Goal: Complete application form

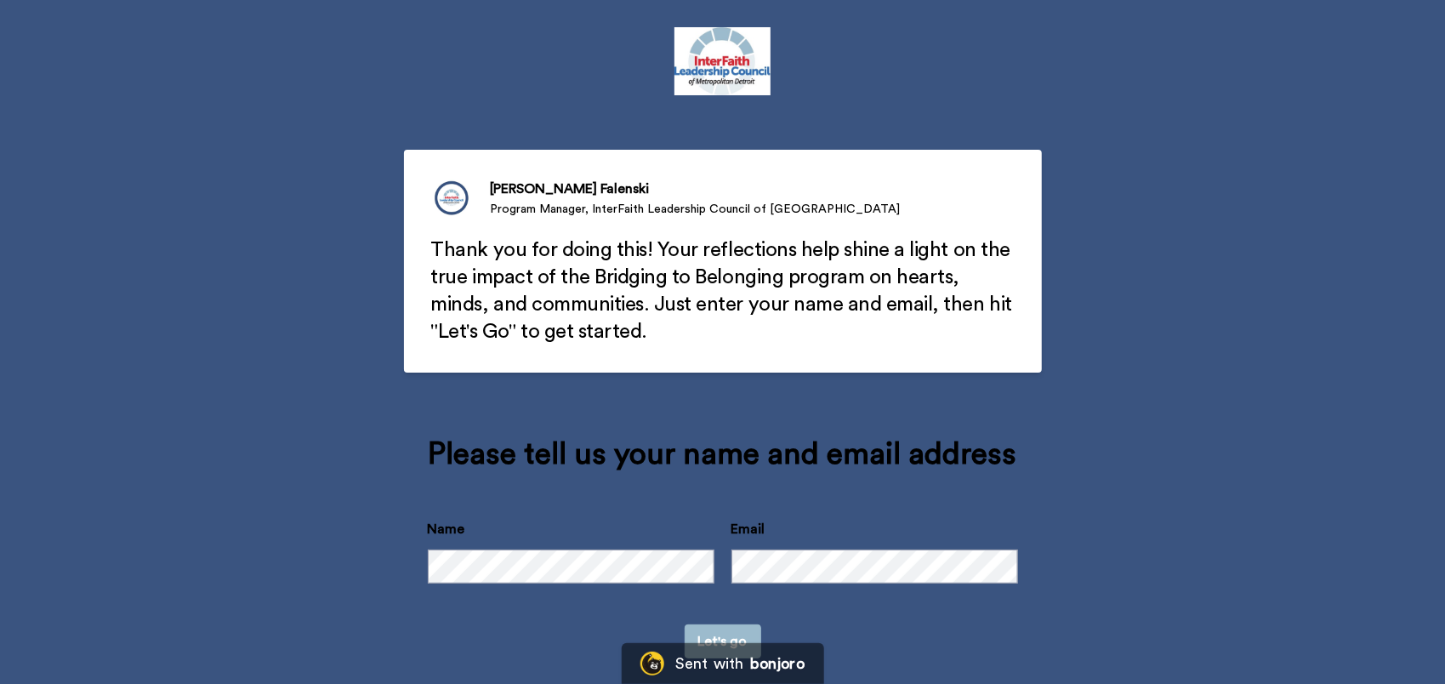
scroll to position [49, 0]
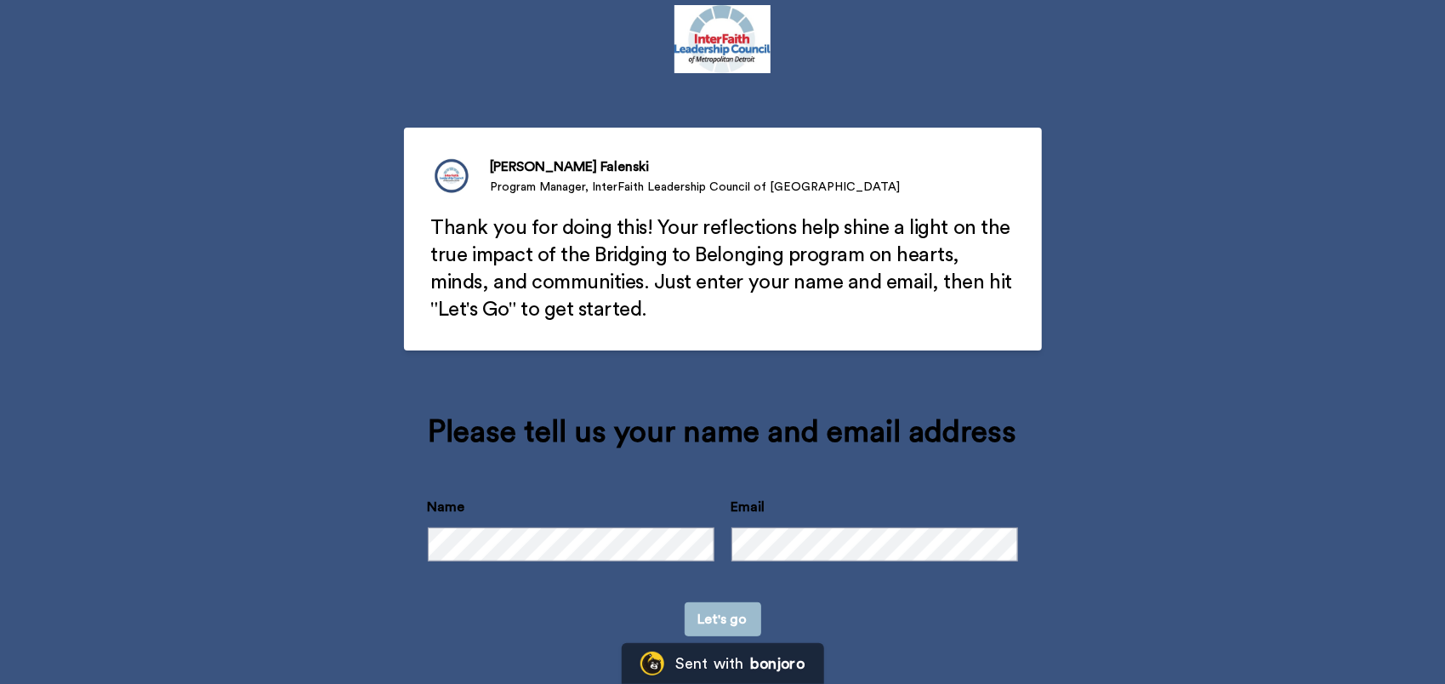
click at [721, 614] on button "Let's go" at bounding box center [723, 619] width 77 height 34
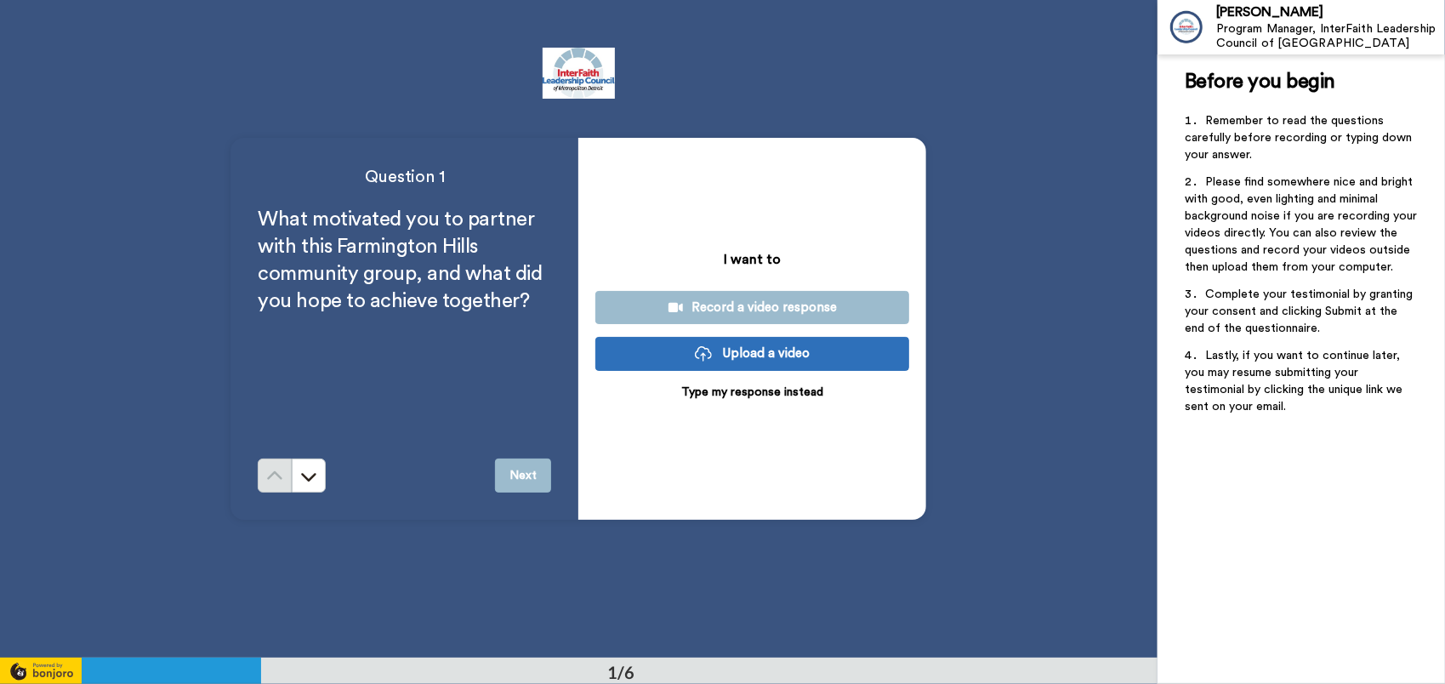
click at [742, 393] on p "Type my response instead" at bounding box center [752, 392] width 142 height 17
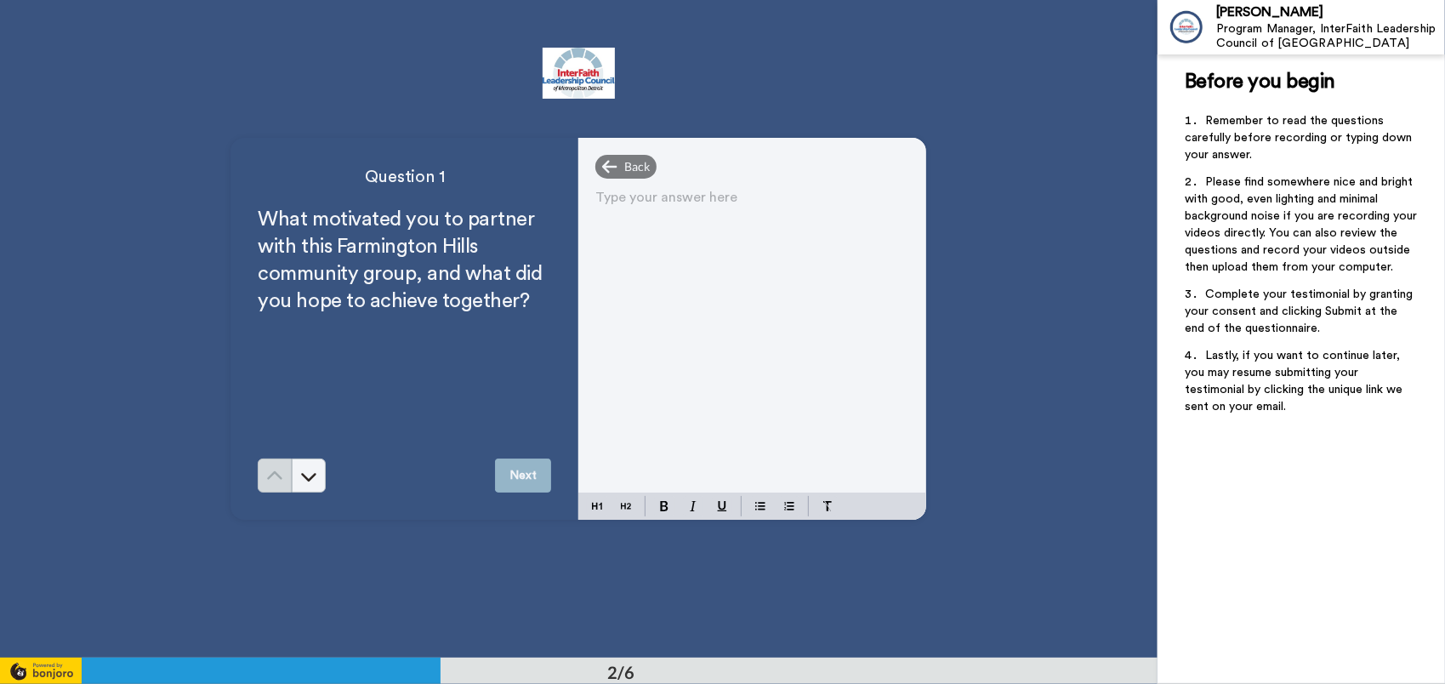
scroll to position [575, 0]
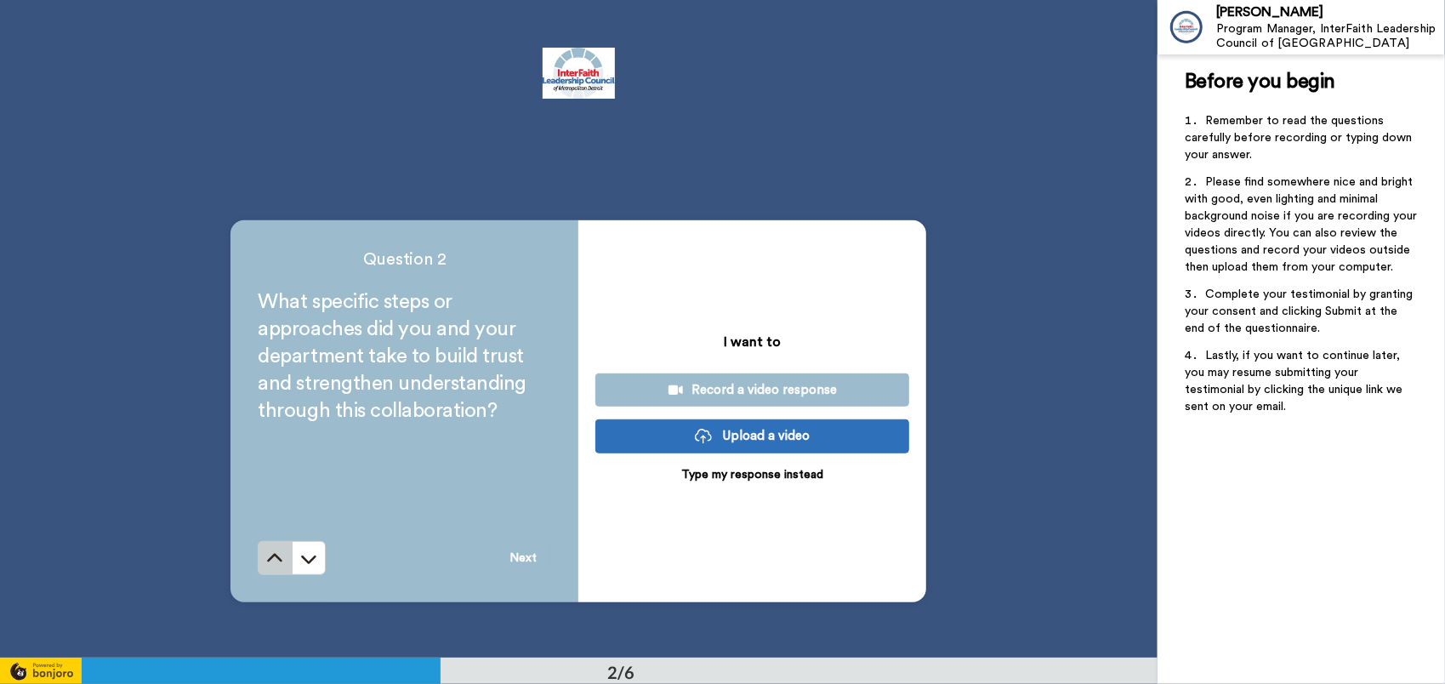
click at [279, 558] on icon at bounding box center [274, 558] width 17 height 17
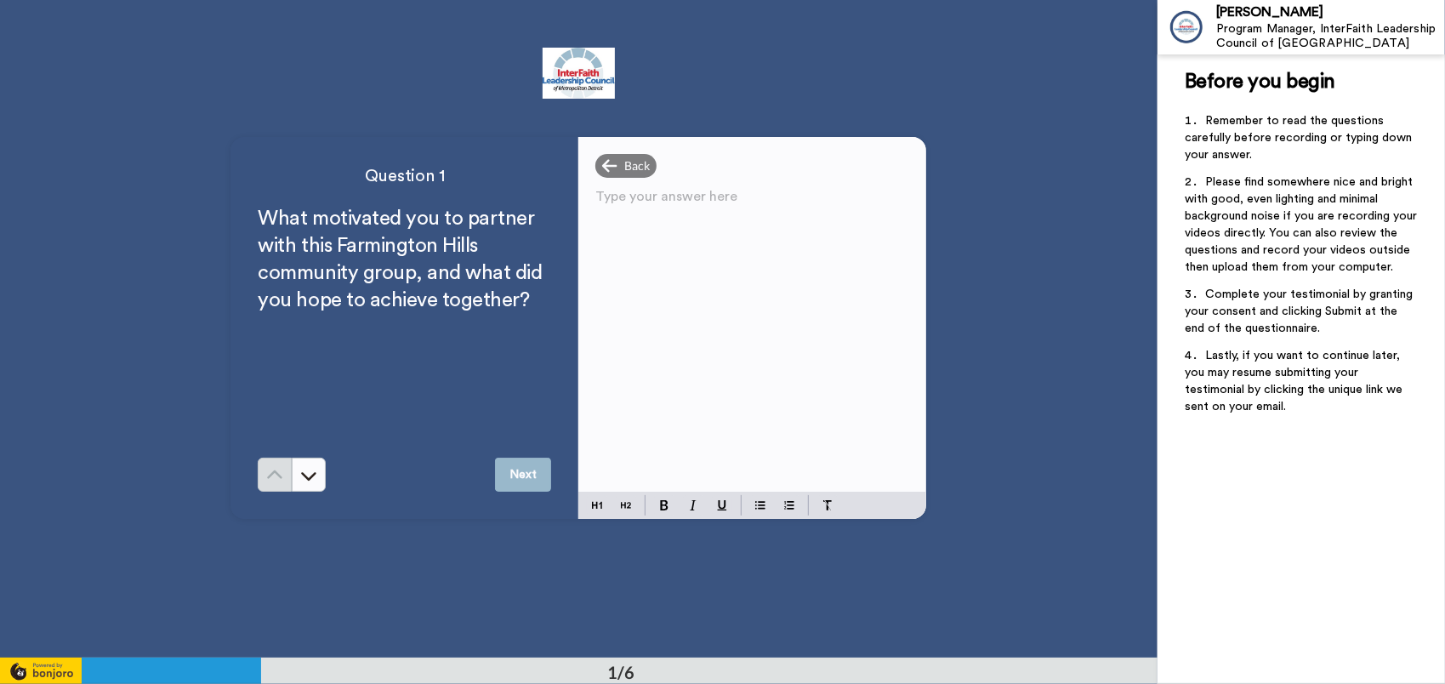
scroll to position [0, 0]
click at [650, 267] on div "Type your answer here ﻿" at bounding box center [752, 338] width 348 height 307
click at [643, 206] on p "Type your answer here ﻿" at bounding box center [752, 204] width 314 height 24
drag, startPoint x: 721, startPoint y: 203, endPoint x: 742, endPoint y: 203, distance: 20.4
click at [742, 203] on span "As the Chief if Police it is important to seek out and partner with community g…" at bounding box center [746, 215] width 303 height 37
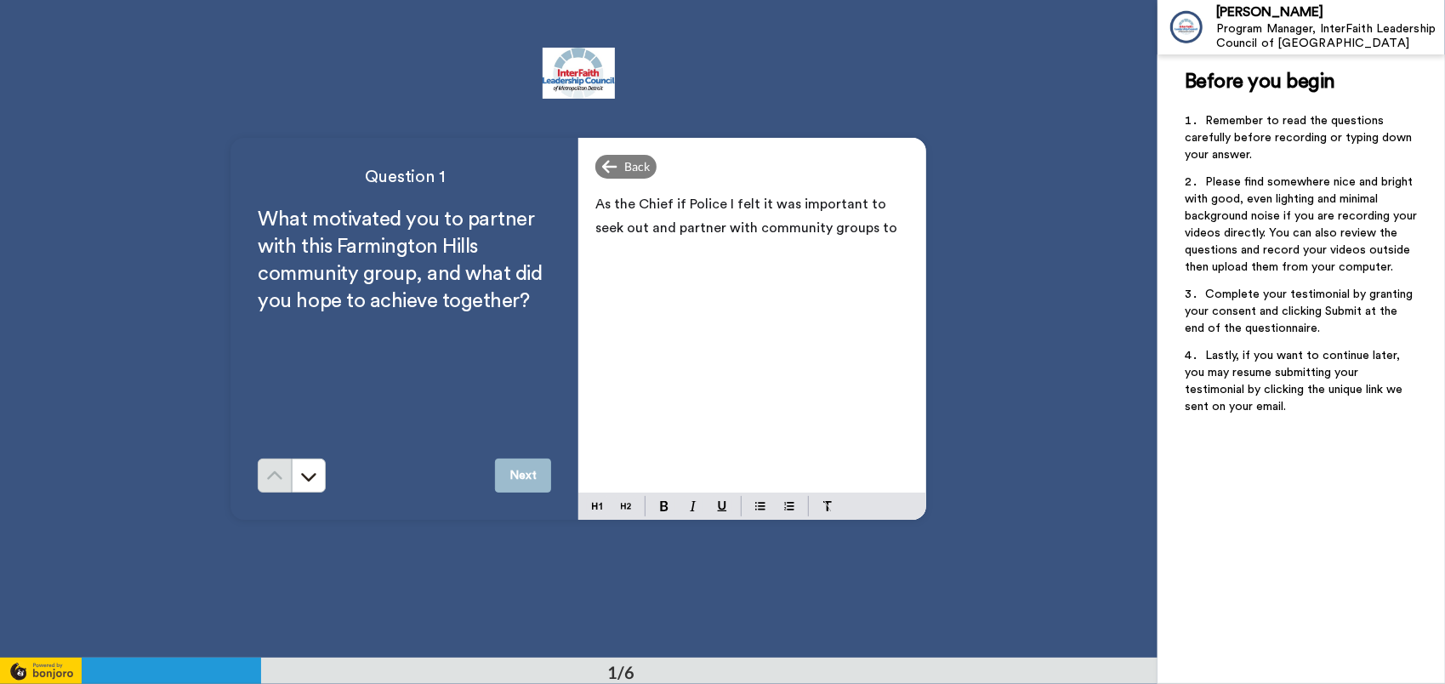
click at [856, 228] on p "As the Chief if Police I felt it was important to seek out and partner with com…" at bounding box center [752, 216] width 314 height 48
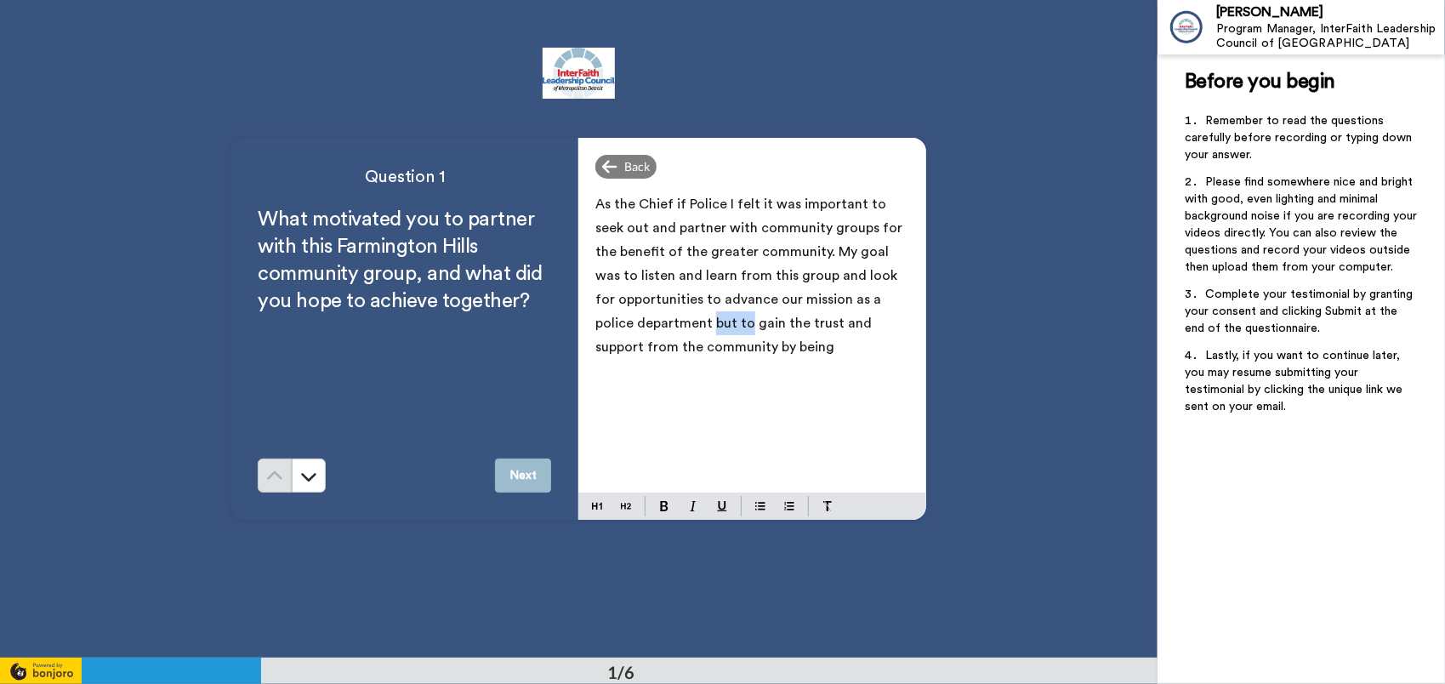
drag, startPoint x: 668, startPoint y: 321, endPoint x: 704, endPoint y: 321, distance: 35.7
click at [704, 321] on span "As the Chief if Police I felt it was important to seek out and partner with com…" at bounding box center [750, 275] width 310 height 156
click at [813, 275] on span "As the Chief if Police I felt it was important to seek out and partner with com…" at bounding box center [750, 275] width 310 height 156
click at [864, 270] on p "As the Chief if Police I felt it was important to seek out and partner with com…" at bounding box center [752, 275] width 314 height 167
click at [667, 320] on span "As the Chief if Police I felt it was important to seek out and partner with com…" at bounding box center [750, 275] width 310 height 156
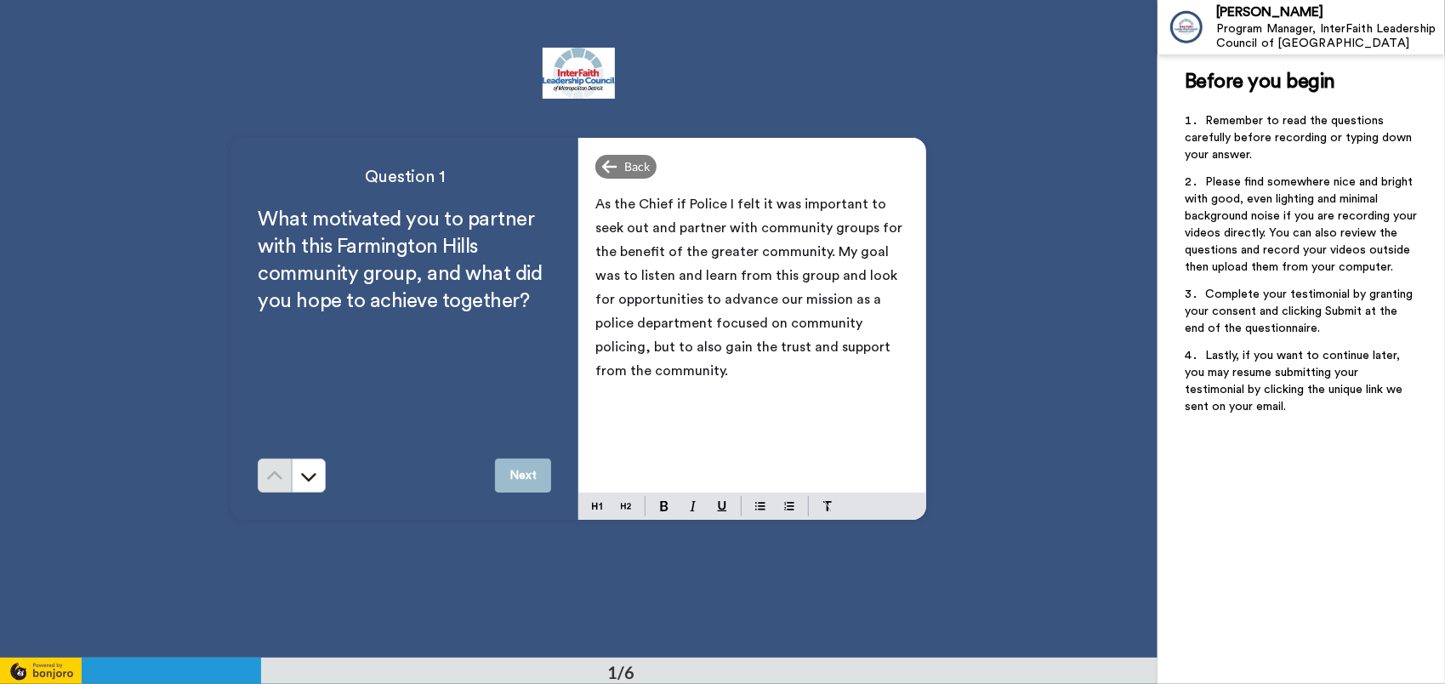
click at [790, 225] on span "As the Chief if Police I felt it was important to seek out and partner with com…" at bounding box center [750, 287] width 310 height 180
click at [714, 320] on span "As the Chief if Police I felt it was important to seek out and partner with act…" at bounding box center [749, 287] width 309 height 180
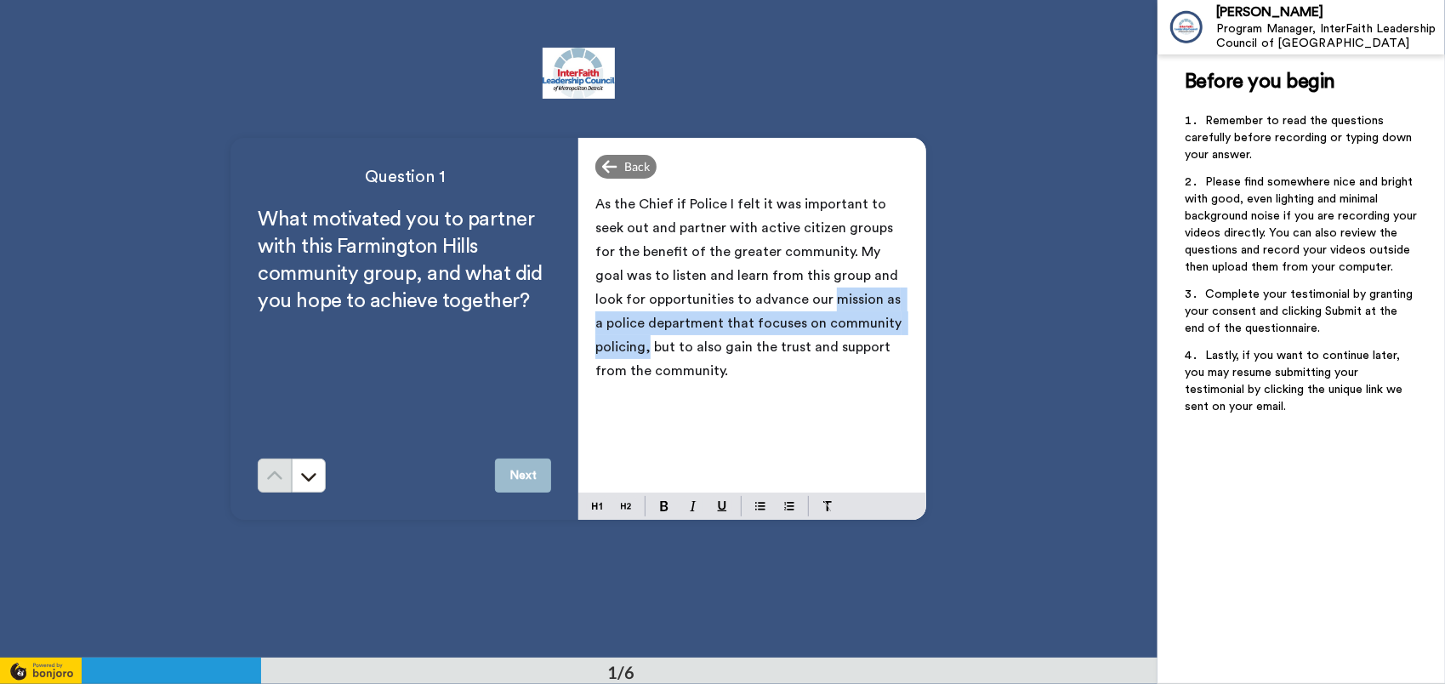
drag, startPoint x: 776, startPoint y: 298, endPoint x: 890, endPoint y: 316, distance: 115.5
click at [890, 316] on span "As the Chief if Police I felt it was important to seek out and partner with act…" at bounding box center [750, 287] width 310 height 180
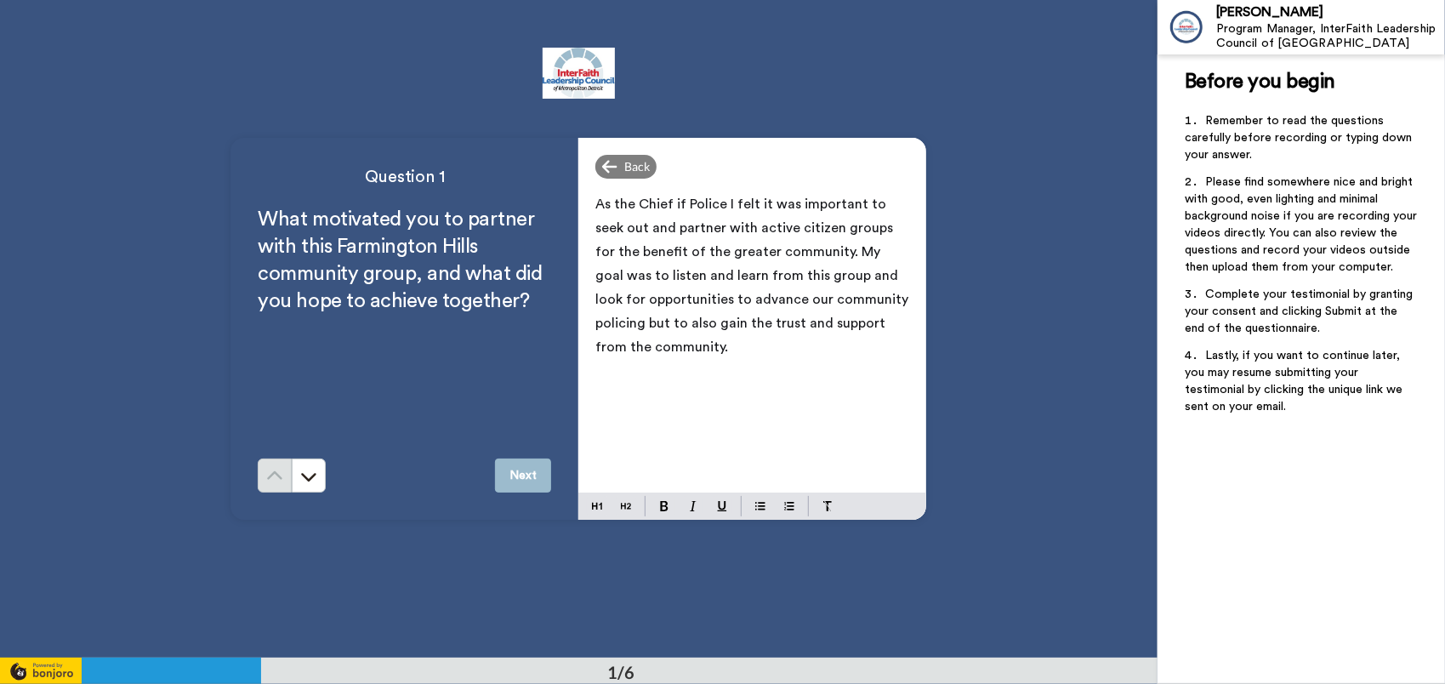
click at [609, 321] on span "As the Chief if Police I felt it was important to seek out and partner with act…" at bounding box center [753, 275] width 316 height 156
click at [614, 321] on span "As the Chief if Police I felt it was important to seek out and partner with act…" at bounding box center [753, 275] width 316 height 156
click at [690, 346] on p "As the Chief if Police I felt it was important to seek out and partner with act…" at bounding box center [752, 275] width 314 height 167
click at [524, 476] on button "Next" at bounding box center [523, 475] width 56 height 34
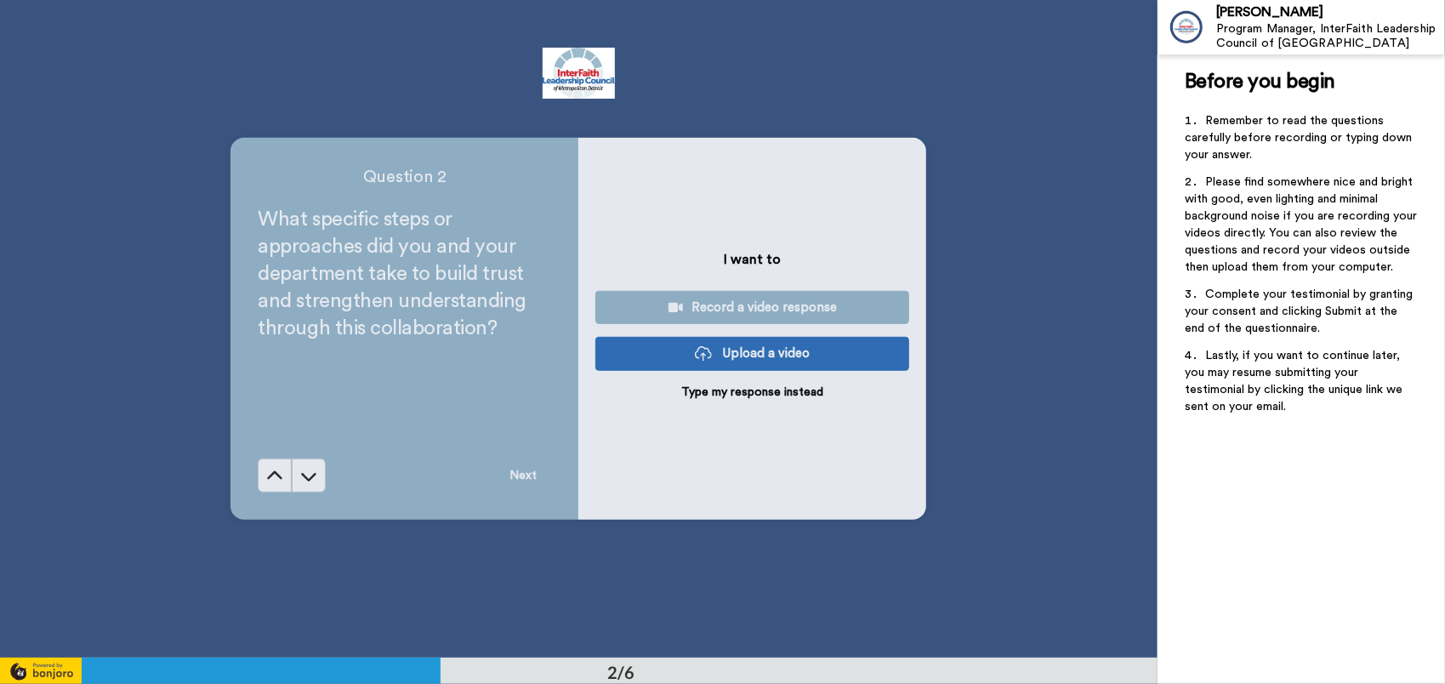
scroll to position [658, 0]
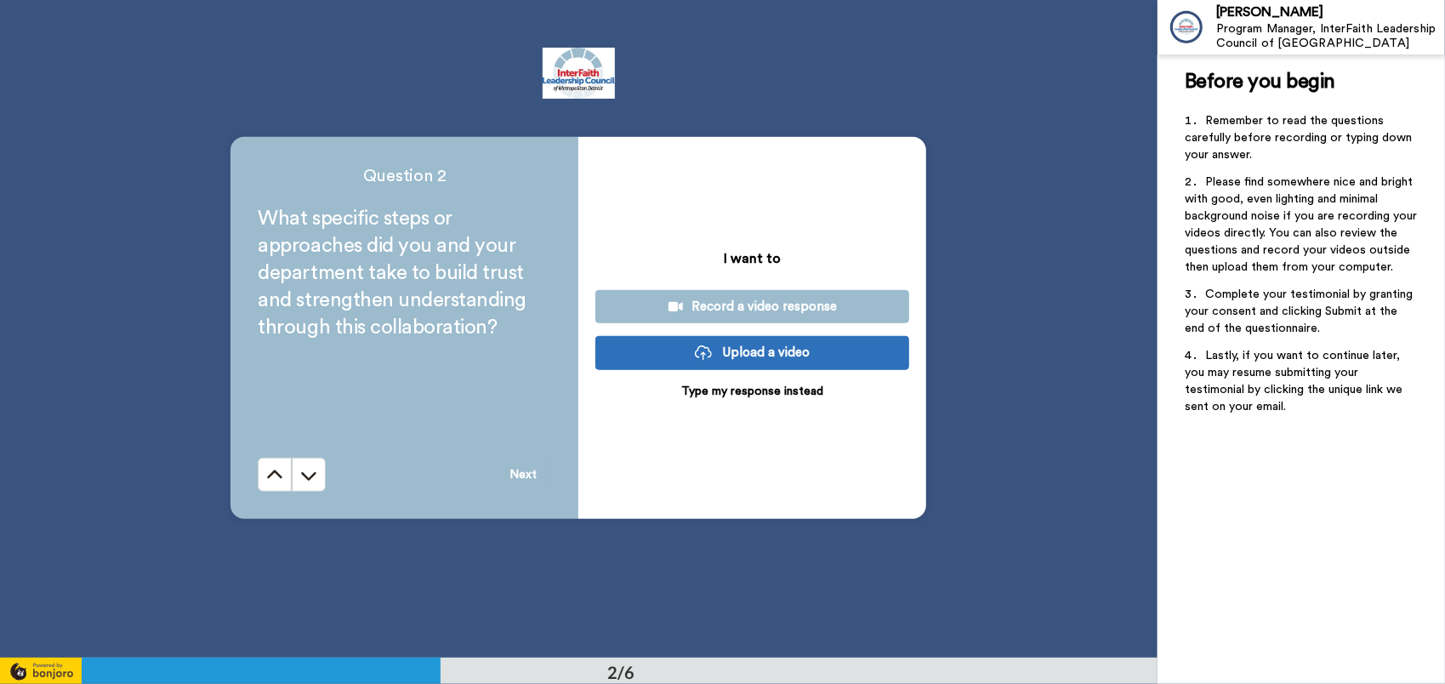
click at [728, 395] on p "Type my response instead" at bounding box center [752, 391] width 142 height 17
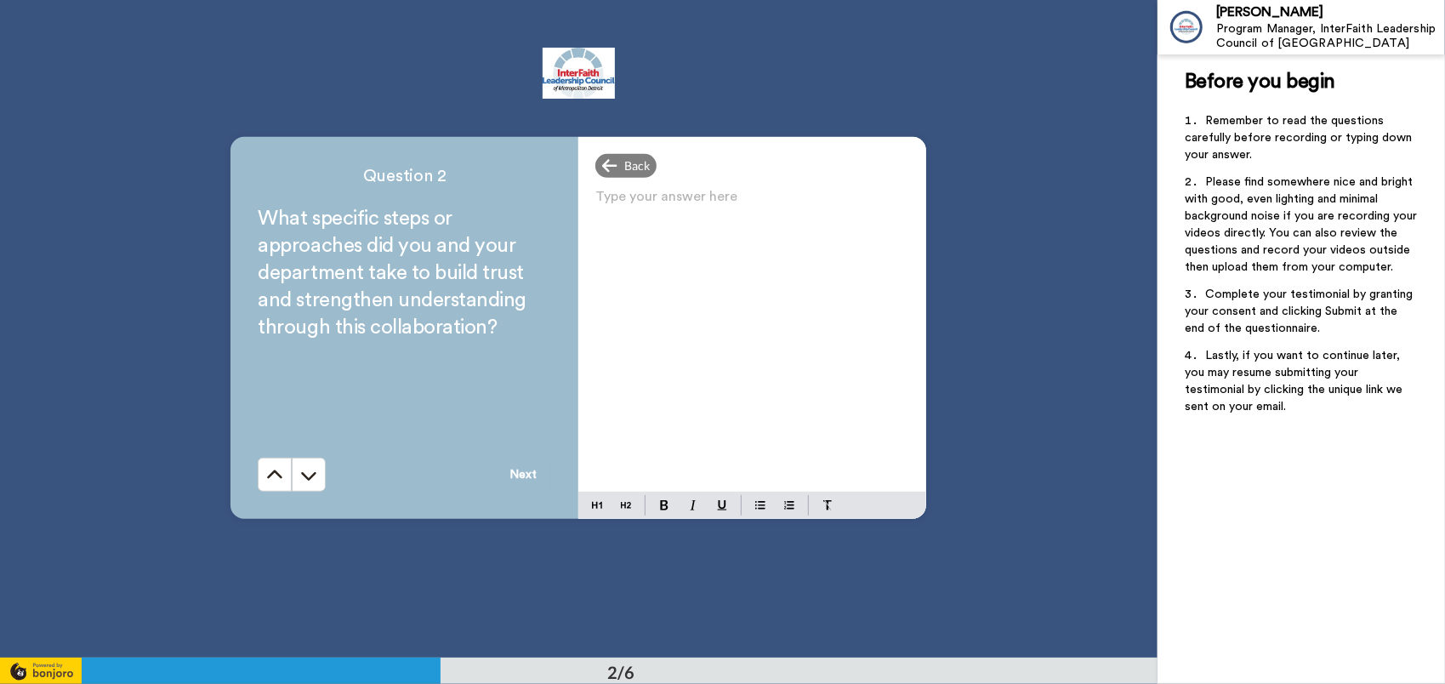
click at [679, 202] on p "Type your answer here ﻿" at bounding box center [752, 203] width 314 height 24
drag, startPoint x: 607, startPoint y: 202, endPoint x: 884, endPoint y: 207, distance: 276.4
click at [884, 207] on p "One step was to include my leadership team" at bounding box center [752, 203] width 314 height 24
click at [835, 219] on p "In our meetings with the community group, I included my executive leadership te…" at bounding box center [752, 215] width 314 height 48
click at [848, 225] on p "In our meetings with the community group, I included my executive leadership te…" at bounding box center [752, 215] width 314 height 48
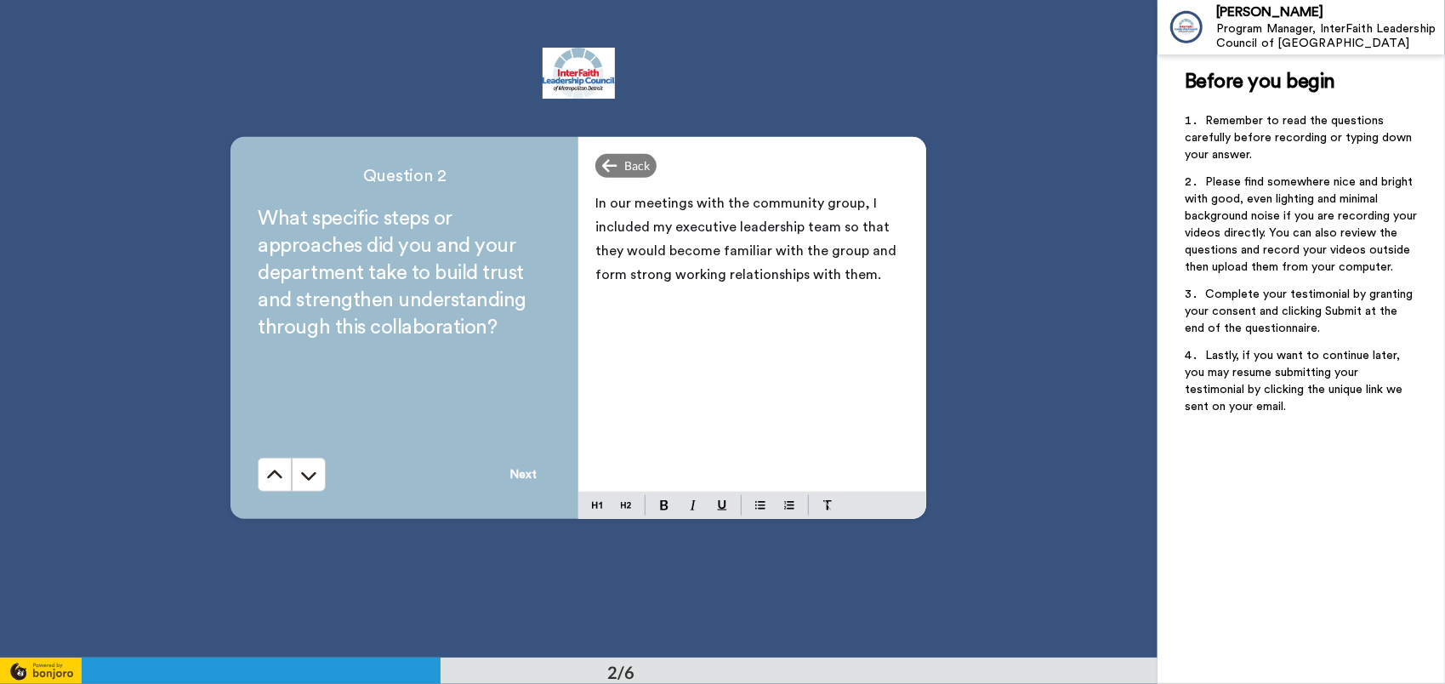
click at [822, 248] on span "In our meetings with the community group, I included my executive leadership te…" at bounding box center [747, 238] width 304 height 85
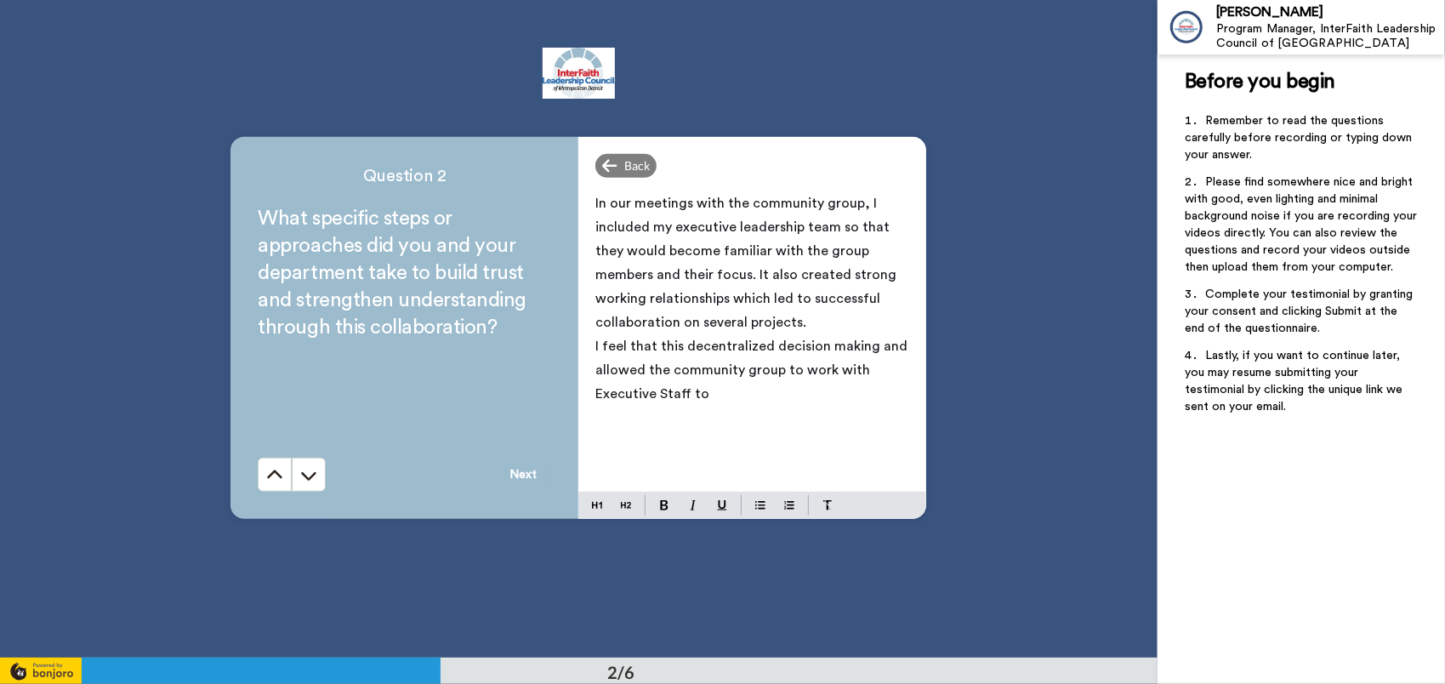
drag, startPoint x: 857, startPoint y: 370, endPoint x: 869, endPoint y: 374, distance: 12.6
click at [858, 370] on p "I feel that this decentralized decision making and allowed the community group …" at bounding box center [752, 369] width 314 height 71
click at [789, 395] on span "I feel that this decentralized decision making and allowed the community group …" at bounding box center [753, 369] width 316 height 61
drag, startPoint x: 522, startPoint y: 472, endPoint x: 879, endPoint y: 350, distance: 377.3
click at [879, 350] on div "Question 2 What specific steps or approaches did you and your department take t…" at bounding box center [578, 328] width 696 height 382
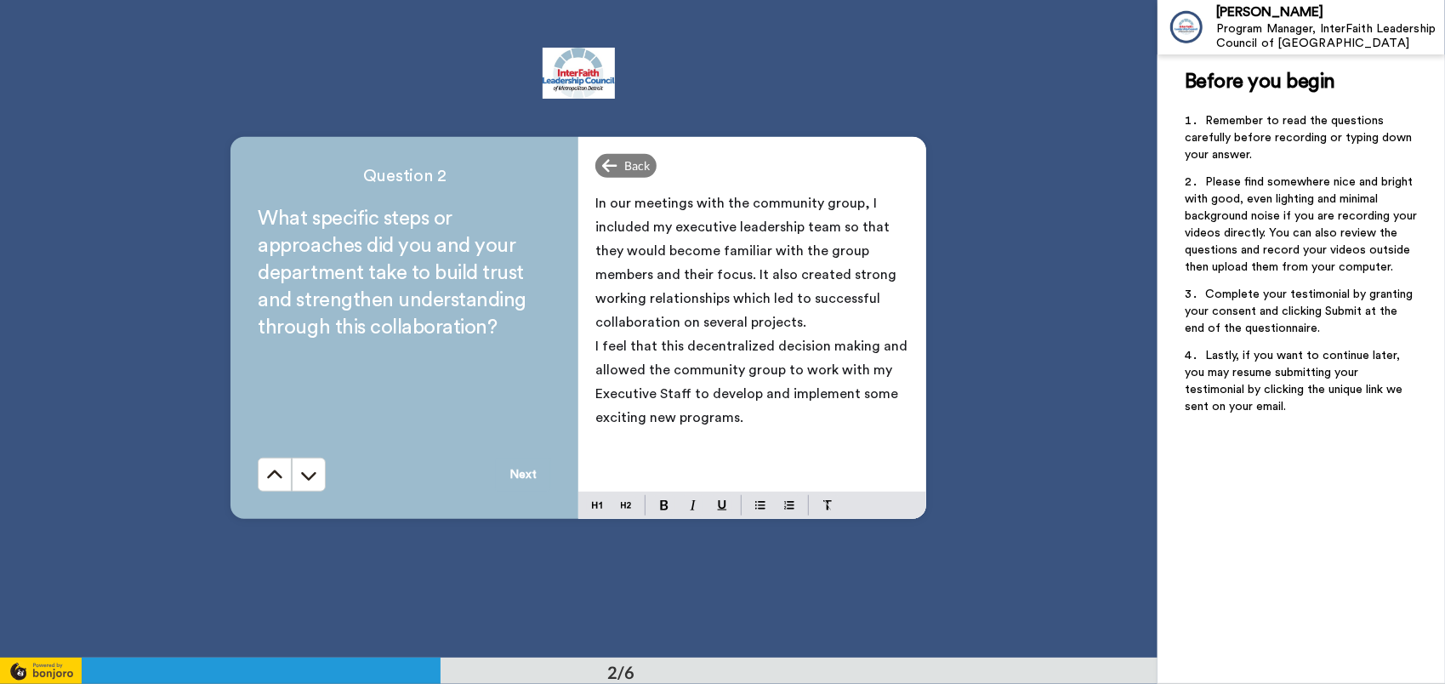
click at [896, 344] on p "I feel that this decentralized decision making and allowed the community group …" at bounding box center [752, 381] width 314 height 95
drag, startPoint x: 736, startPoint y: 417, endPoint x: 774, endPoint y: 424, distance: 39.0
click at [752, 423] on p "I feel that this decentralized decision making allowed the community group to w…" at bounding box center [752, 381] width 314 height 95
click at [712, 466] on p "I feel that this decentralized decision making allowed the community group to w…" at bounding box center [752, 405] width 314 height 143
click at [519, 478] on button "Next" at bounding box center [523, 475] width 56 height 34
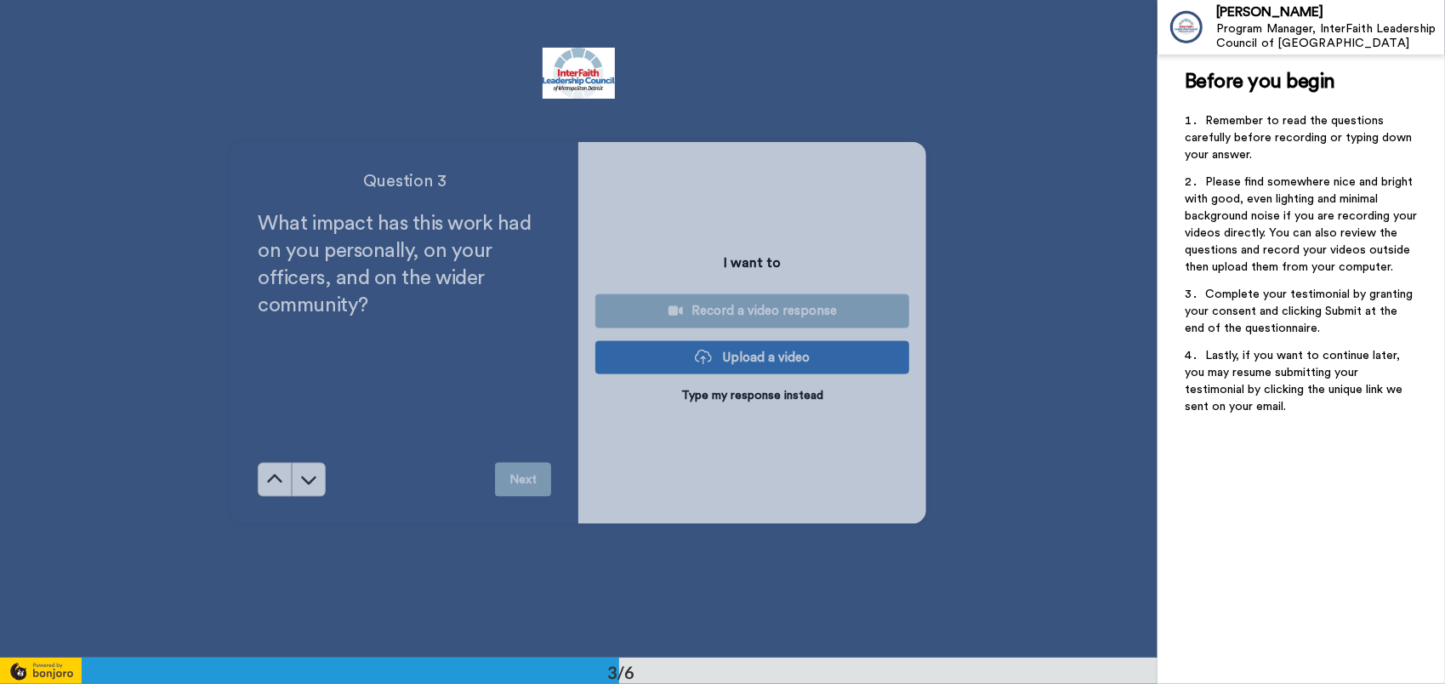
scroll to position [1316, 0]
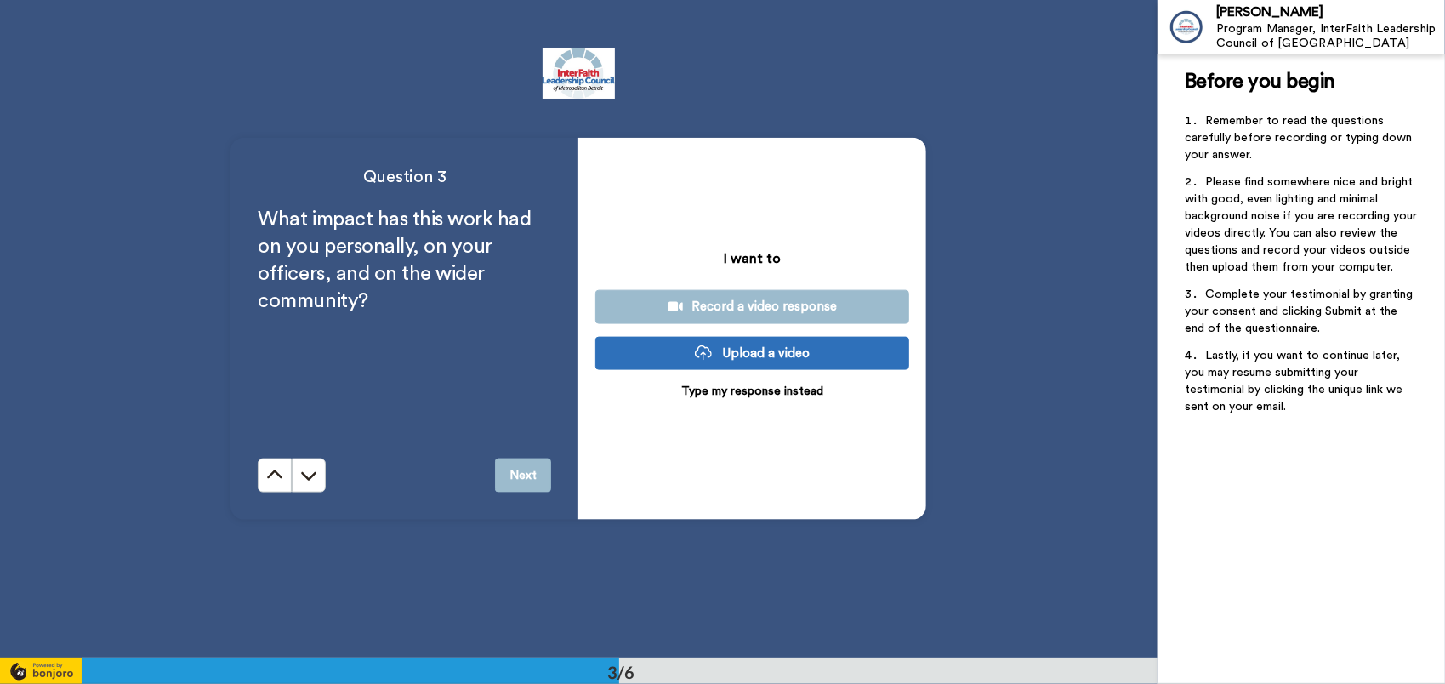
click at [726, 391] on p "Type my response instead" at bounding box center [752, 391] width 142 height 17
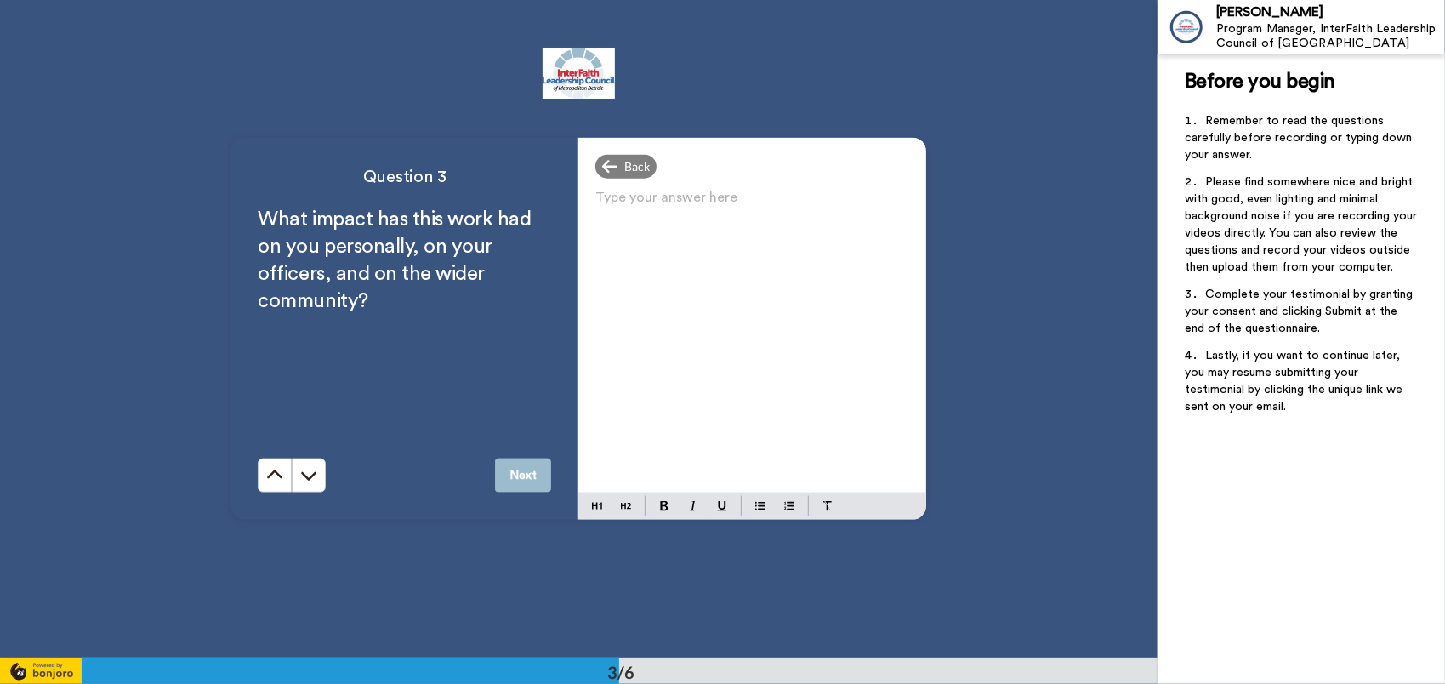
click at [672, 210] on p "Type your answer here ﻿" at bounding box center [752, 204] width 314 height 24
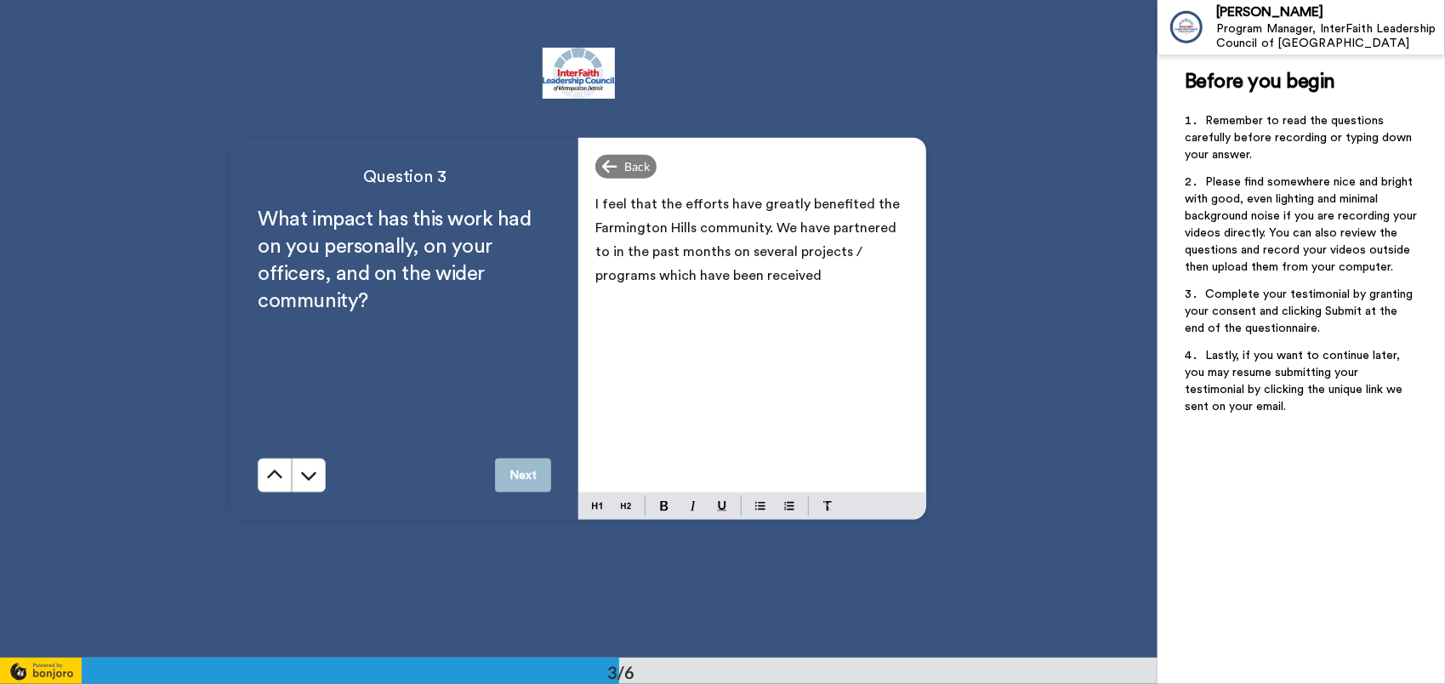
click at [882, 219] on span "I feel that the efforts have greatly benefited the Farmington Hills community. …" at bounding box center [749, 239] width 308 height 85
click at [907, 227] on div "I feel that the efforts have greatly benefited the Farmington Hills community. …" at bounding box center [752, 338] width 348 height 307
click at [759, 274] on p "I feel that the efforts have greatly benefited the Farmington Hills community. …" at bounding box center [752, 239] width 314 height 95
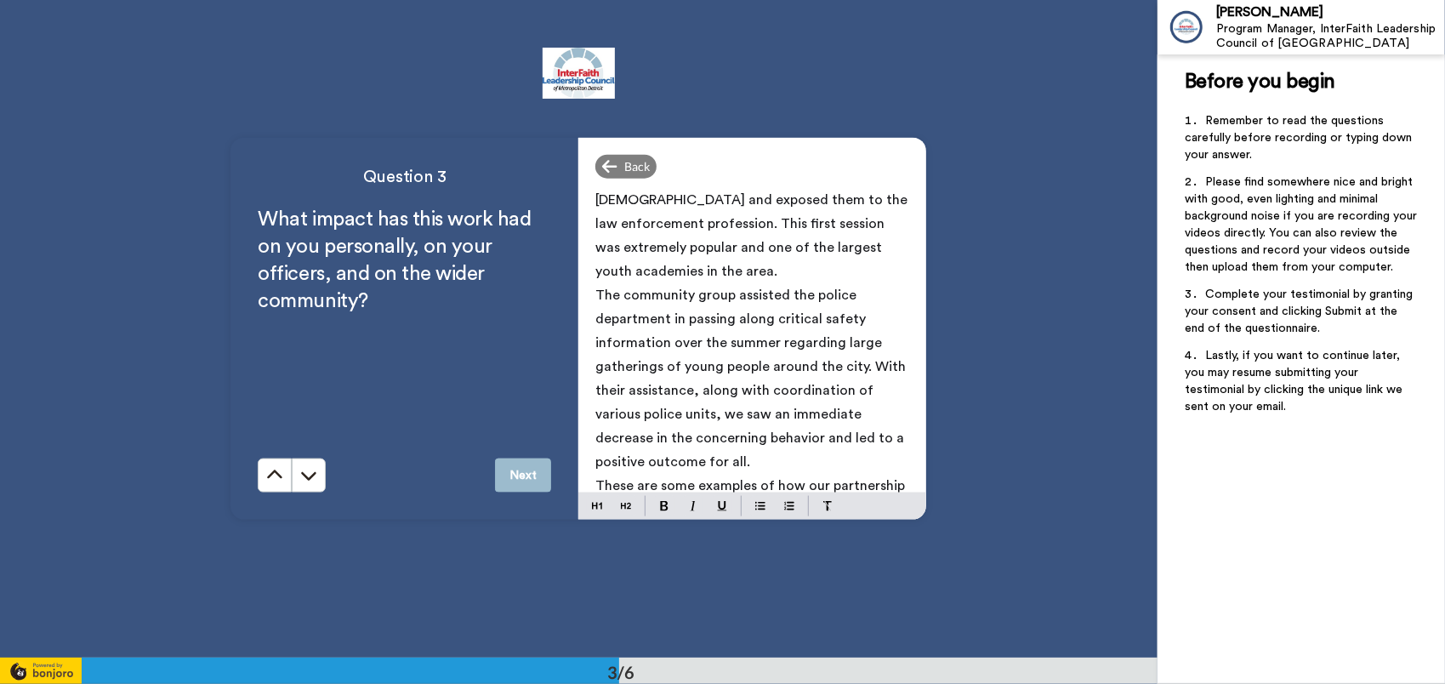
scroll to position [290, 0]
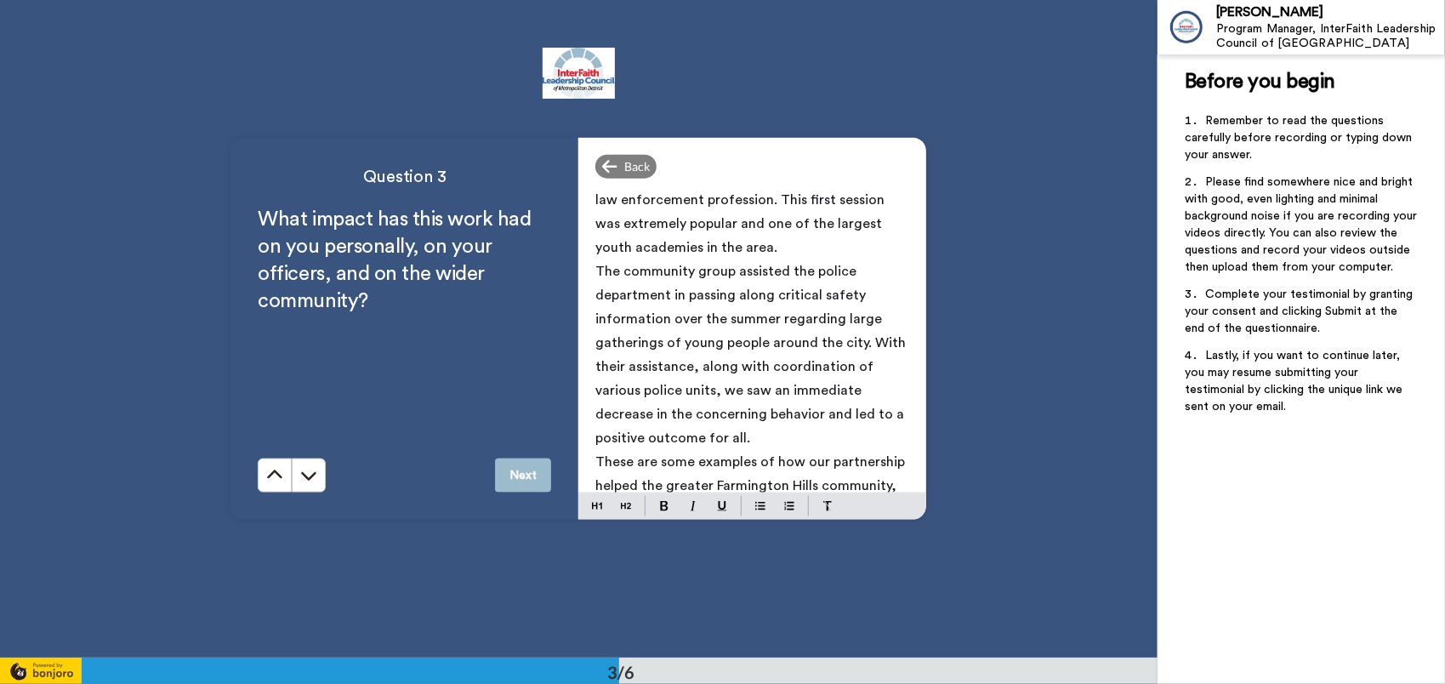
click at [870, 480] on p "These are some examples of how our partnership helped the greater Farmington Hi…" at bounding box center [752, 485] width 314 height 71
click at [873, 481] on p "These are some examples of how our partnership helped the greater Farmington Hi…" at bounding box center [752, 485] width 314 height 71
click at [776, 412] on p "The community group assisted the police department in passing along critical sa…" at bounding box center [752, 354] width 314 height 191
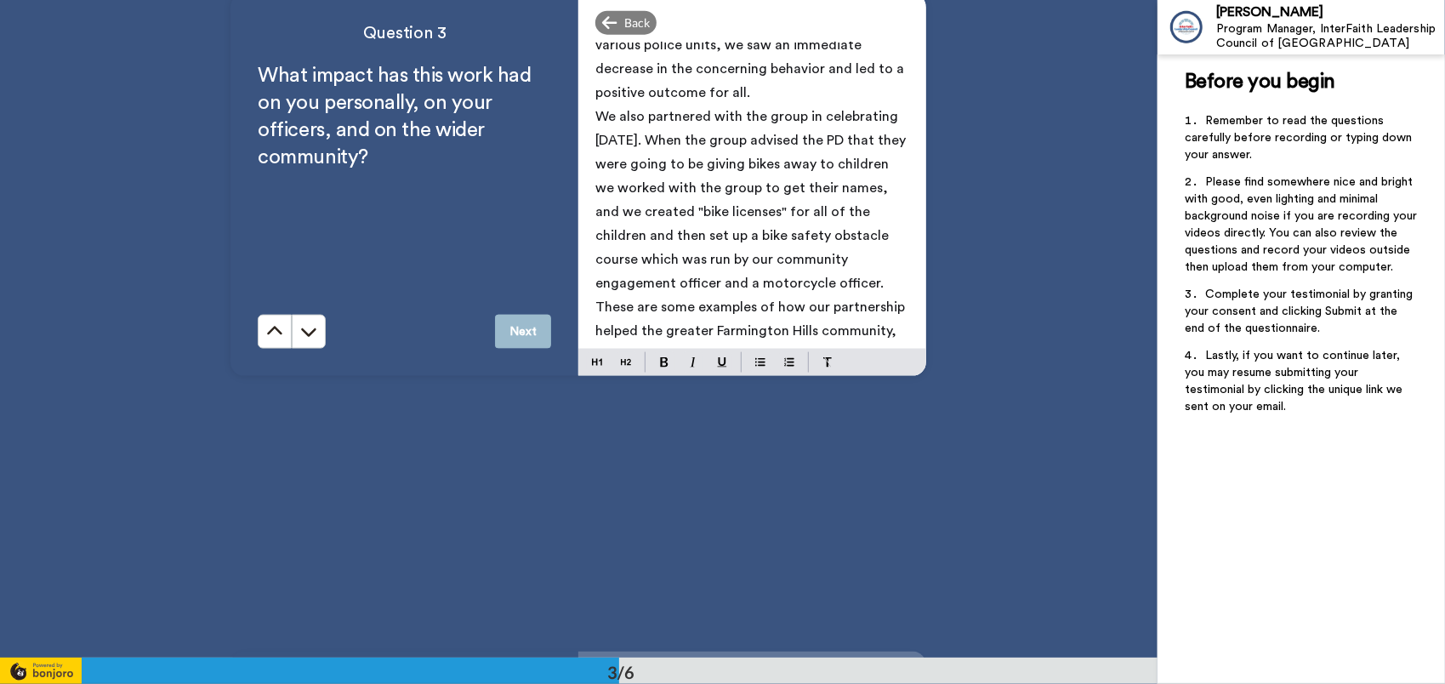
scroll to position [1486, 0]
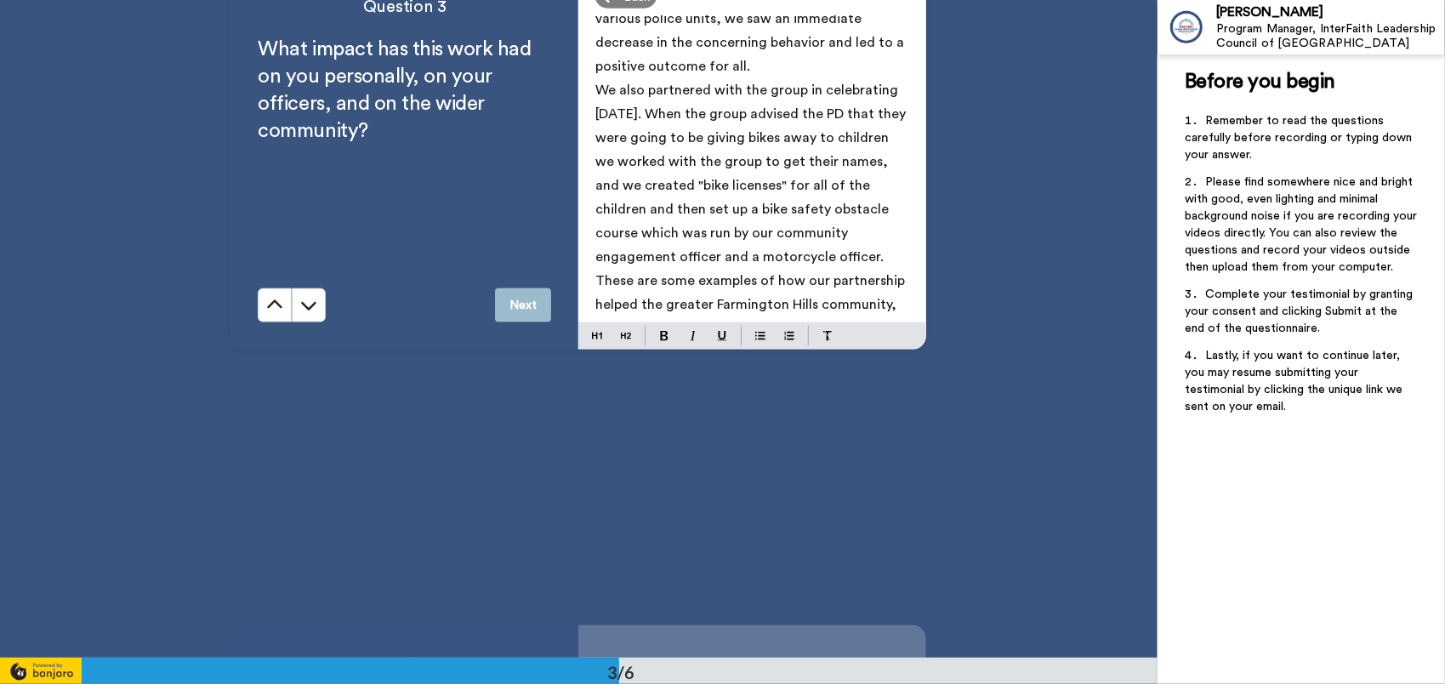
click at [855, 301] on span "These are some examples of how our partnership helped the greater Farmington Hi…" at bounding box center [751, 304] width 313 height 61
click at [870, 306] on p "These are some examples of how our partnership helped the greater Farmington Hi…" at bounding box center [752, 304] width 314 height 71
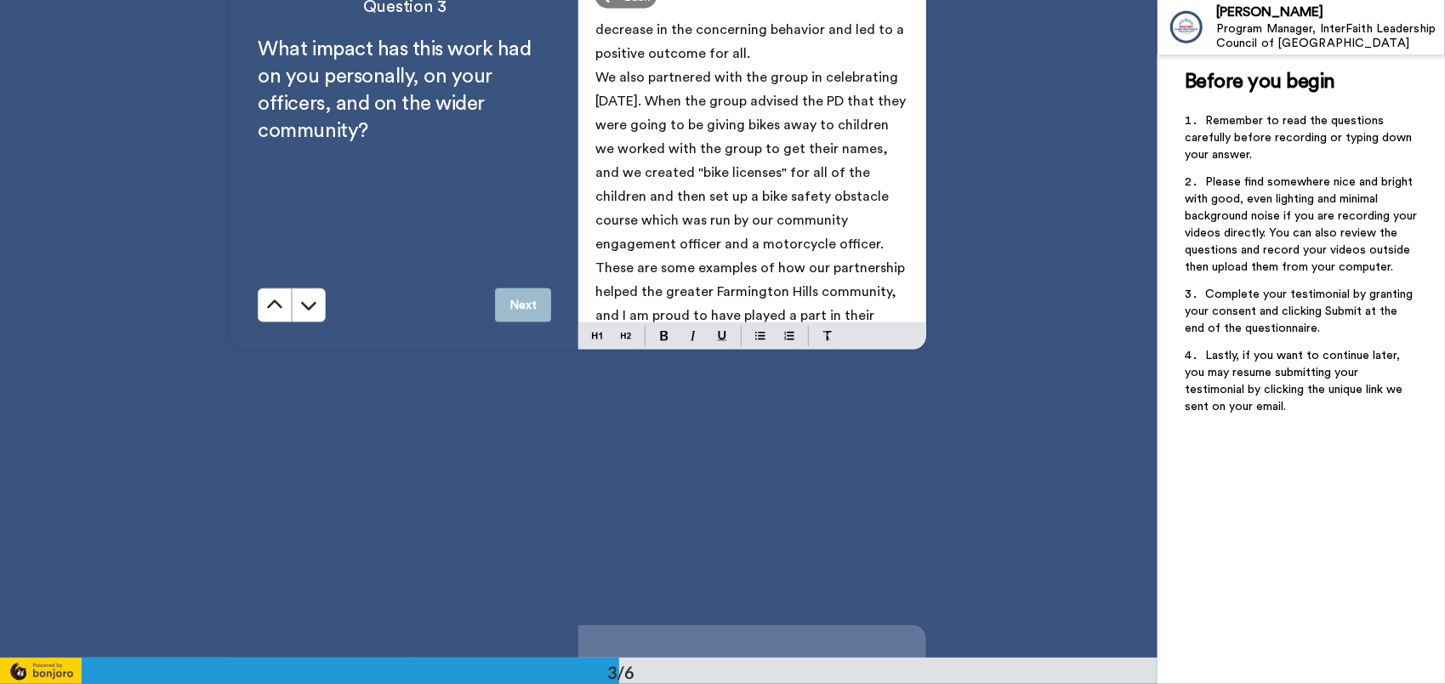
click at [512, 311] on button "Next" at bounding box center [523, 305] width 56 height 34
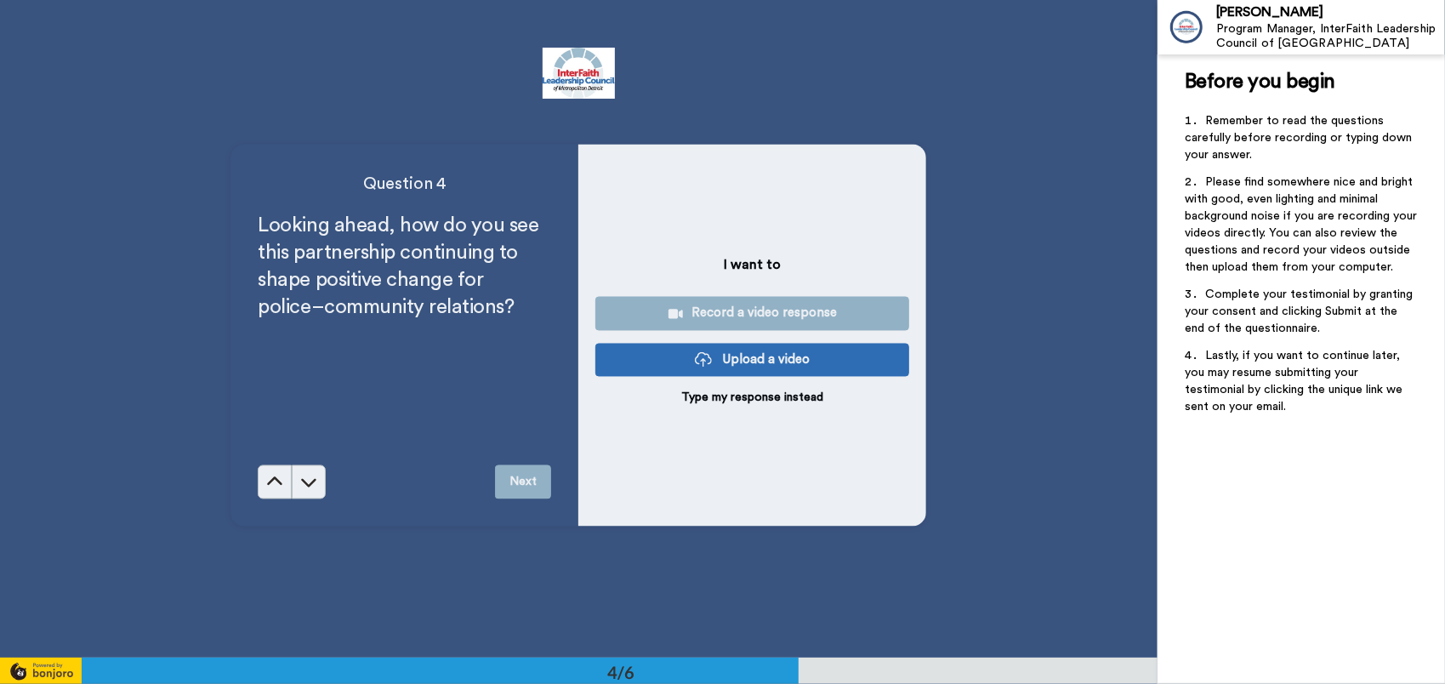
scroll to position [1973, 0]
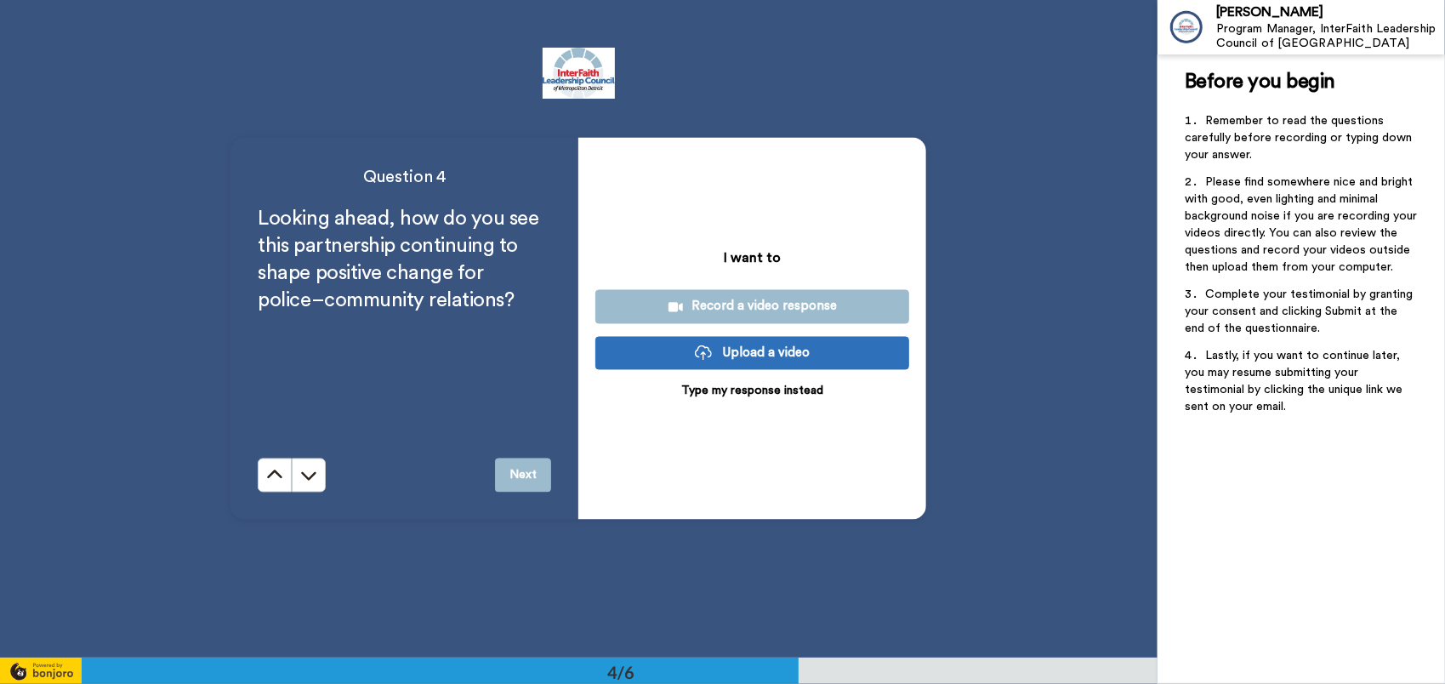
click at [736, 391] on p "Type my response instead" at bounding box center [752, 391] width 142 height 17
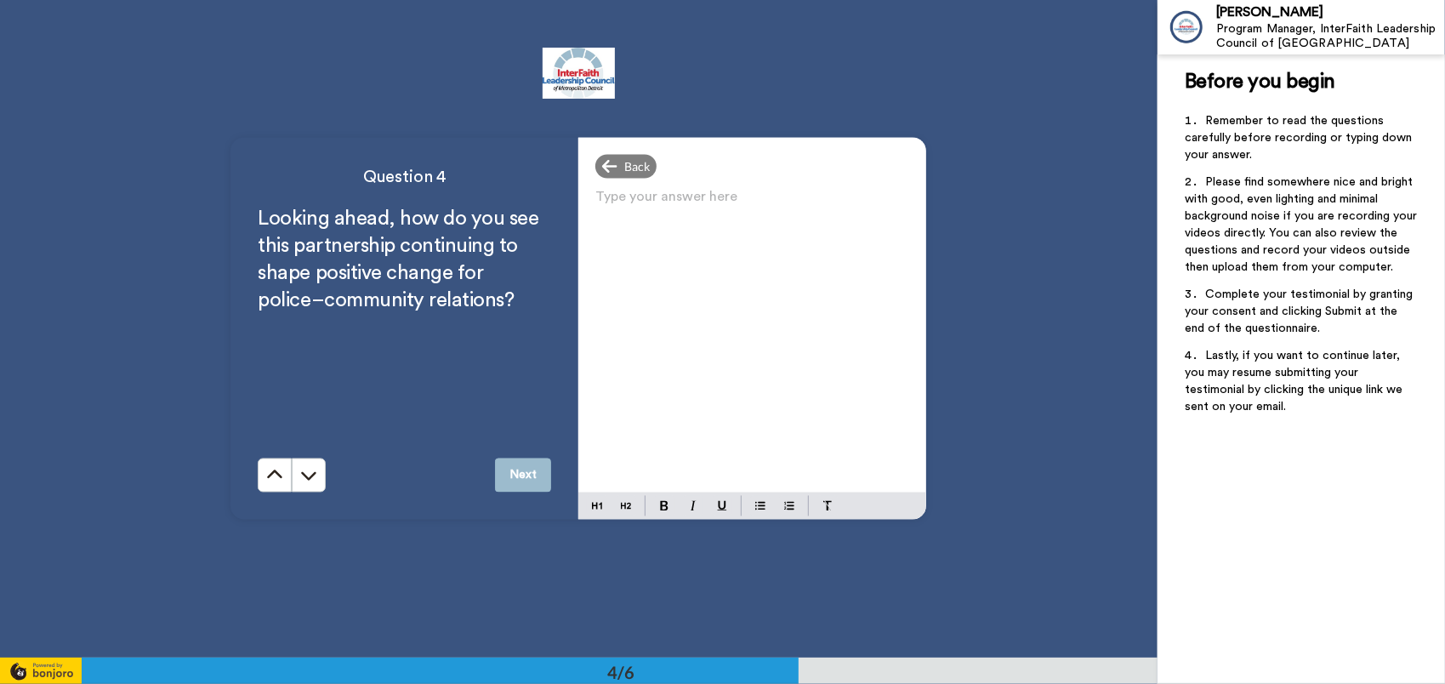
click at [642, 208] on p "Type your answer here ﻿" at bounding box center [752, 204] width 314 height 24
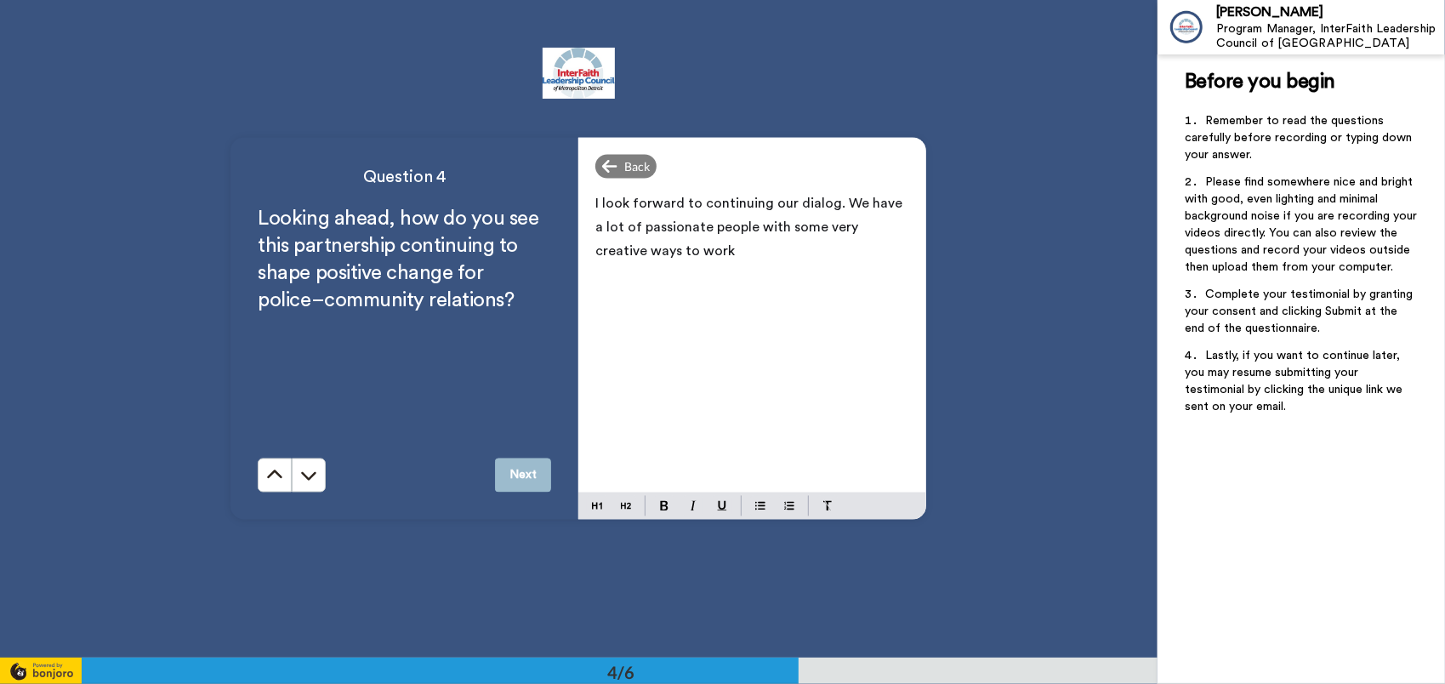
click at [685, 242] on p "I look forward to continuing our dialog. We have a lot of passionate people wit…" at bounding box center [752, 227] width 314 height 71
drag, startPoint x: 686, startPoint y: 253, endPoint x: 588, endPoint y: 243, distance: 99.2
click at [588, 243] on div "I look forward to continuing our dialog. We have a lot of passionate people wit…" at bounding box center [752, 338] width 348 height 307
click at [738, 230] on span "I look forward to continuing our dialog. We have a lot of passionate people wit…" at bounding box center [750, 227] width 310 height 61
click at [836, 202] on span "I look forward to continuing our dialog. We have a lot of passionate people wit…" at bounding box center [750, 227] width 310 height 61
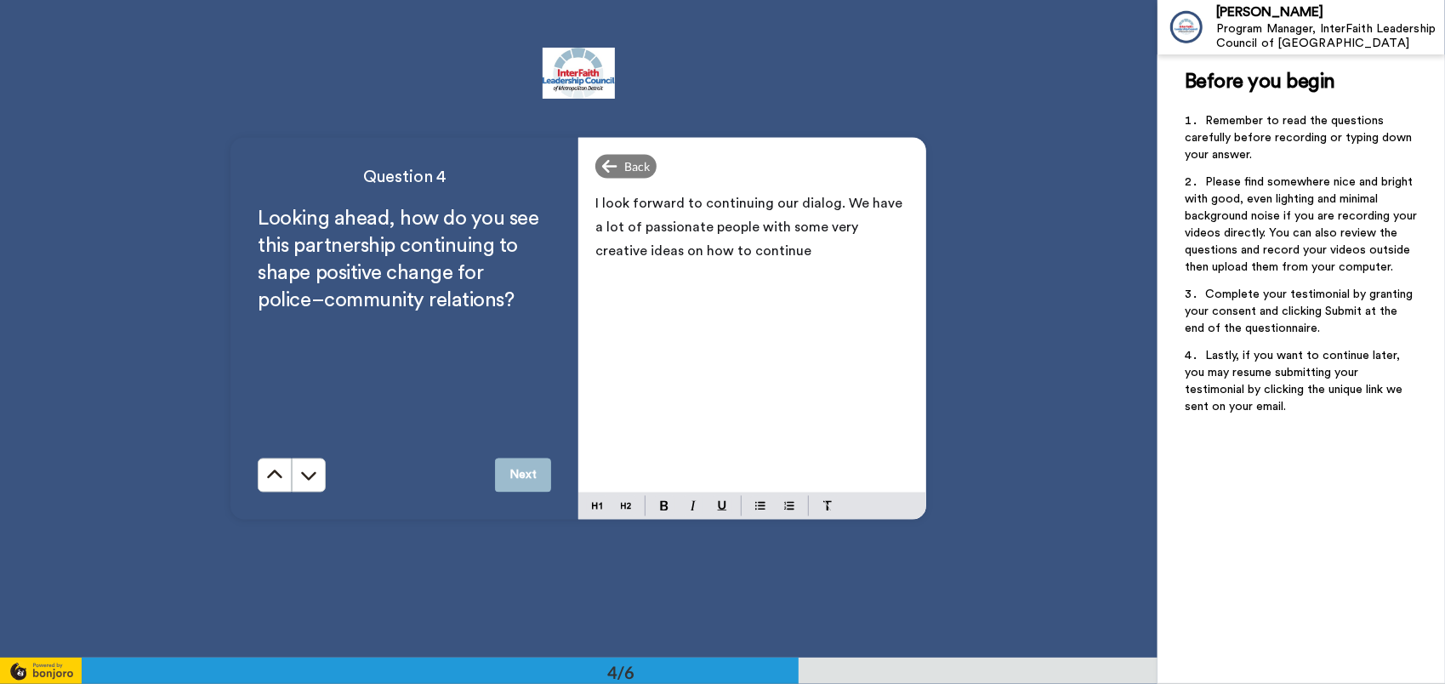
drag, startPoint x: 739, startPoint y: 224, endPoint x: 775, endPoint y: 225, distance: 35.7
click at [745, 224] on span "I look forward to continuing our dialog. We have a lot of passionate people wit…" at bounding box center [750, 227] width 310 height 61
click at [775, 225] on span "I look forward to continuing our dialog. We have a lot of passionate people wit…" at bounding box center [750, 227] width 310 height 61
click at [746, 225] on span "I look forward to continuing our dialog. We have a lot of passionate people wit…" at bounding box center [750, 227] width 310 height 61
click at [639, 245] on span "I look forward to continuing our dialog. We have a lot of passionate people wit…" at bounding box center [753, 239] width 317 height 85
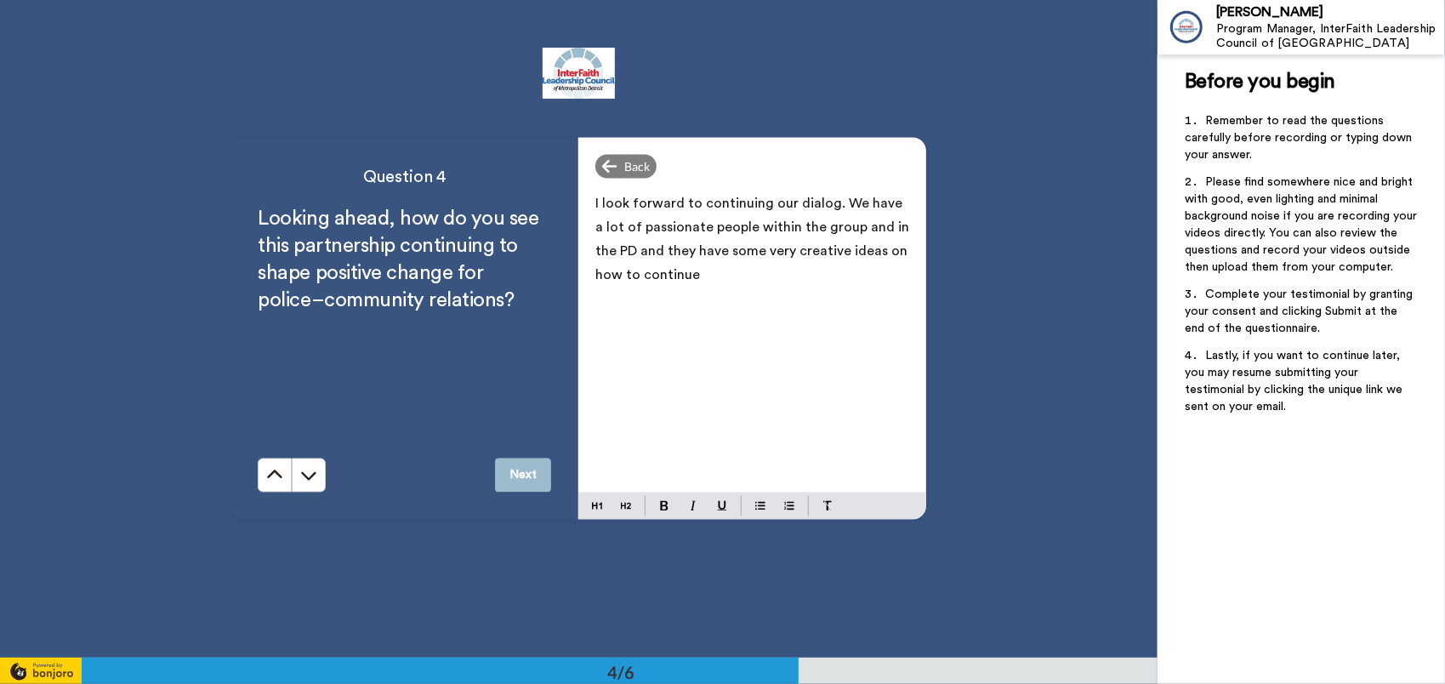
click at [702, 277] on p "I look forward to continuing our dialog. We have a lot of passionate people wit…" at bounding box center [752, 239] width 314 height 95
click at [515, 475] on button "Next" at bounding box center [523, 475] width 56 height 34
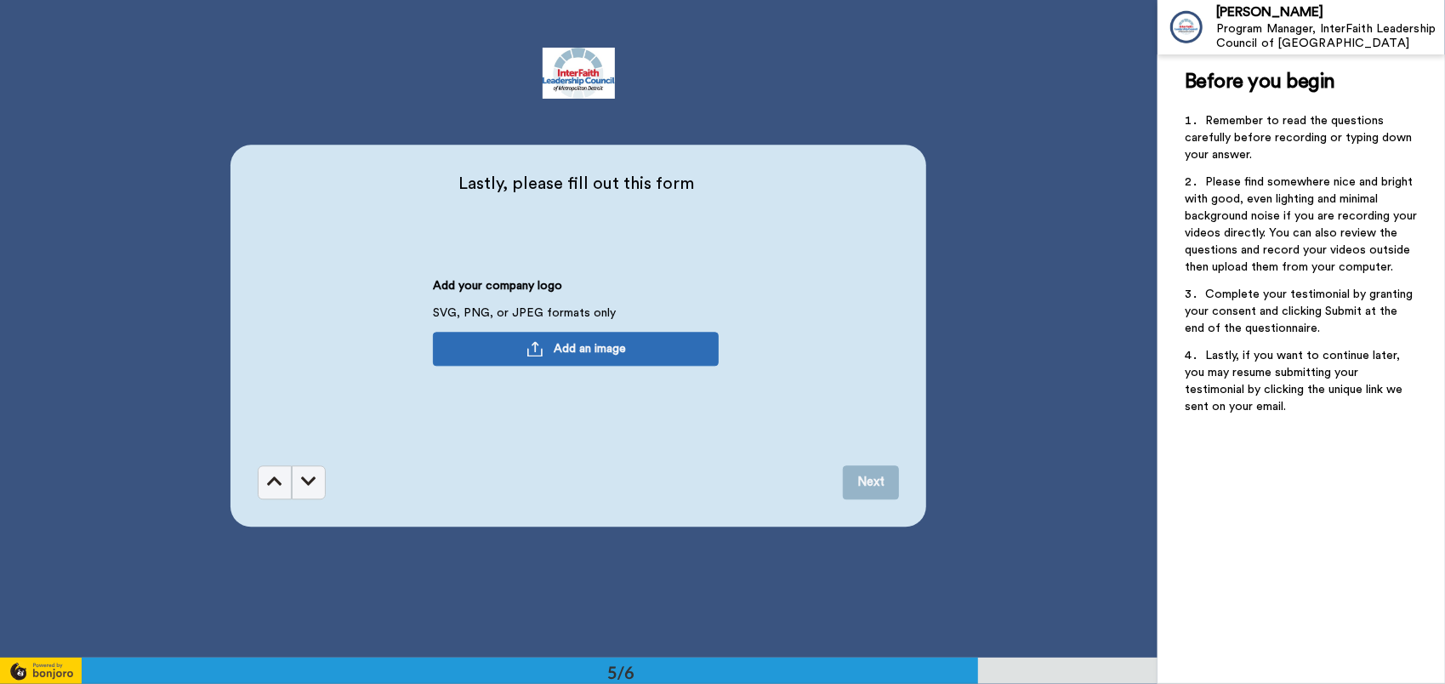
scroll to position [2631, 0]
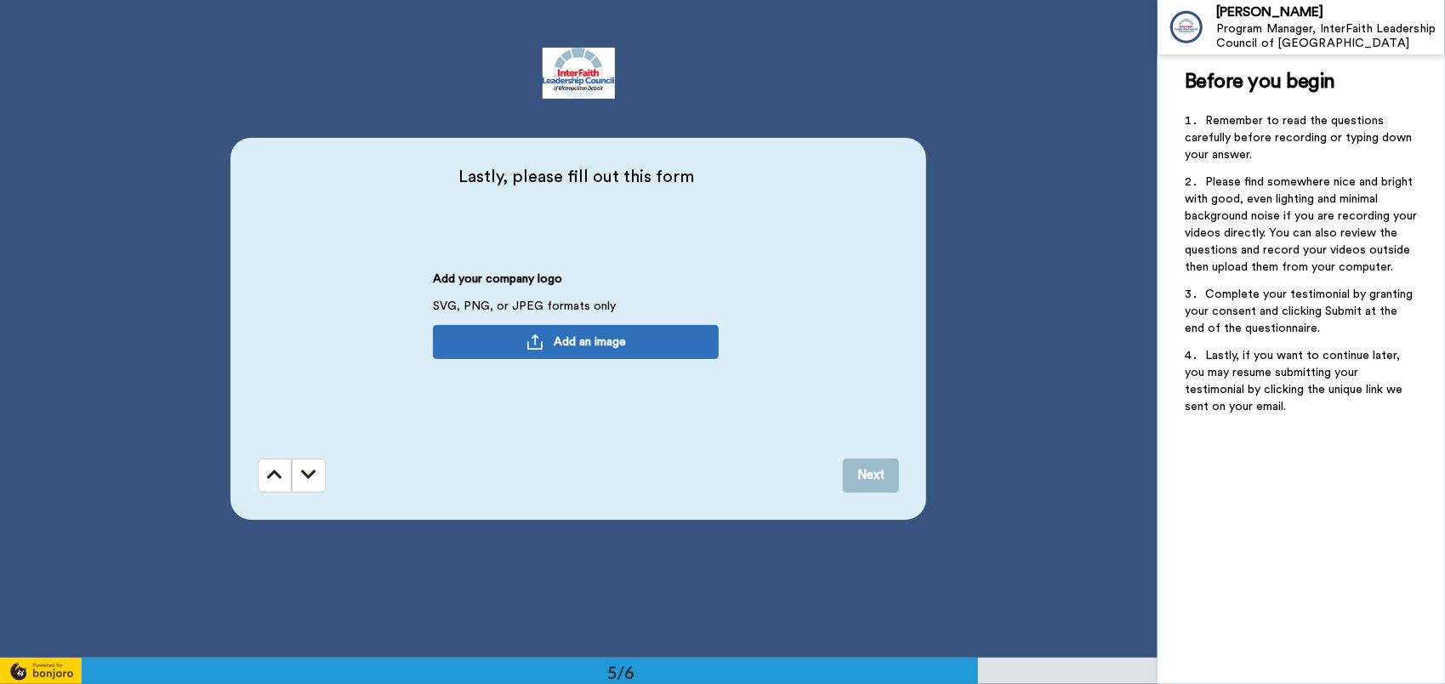
click at [597, 338] on span "Add an image" at bounding box center [590, 341] width 72 height 17
click at [543, 338] on span "FHPD Logo 1.PNG" at bounding box center [503, 342] width 127 height 12
drag, startPoint x: 543, startPoint y: 338, endPoint x: 446, endPoint y: 344, distance: 97.1
click at [447, 344] on icon at bounding box center [453, 341] width 12 height 12
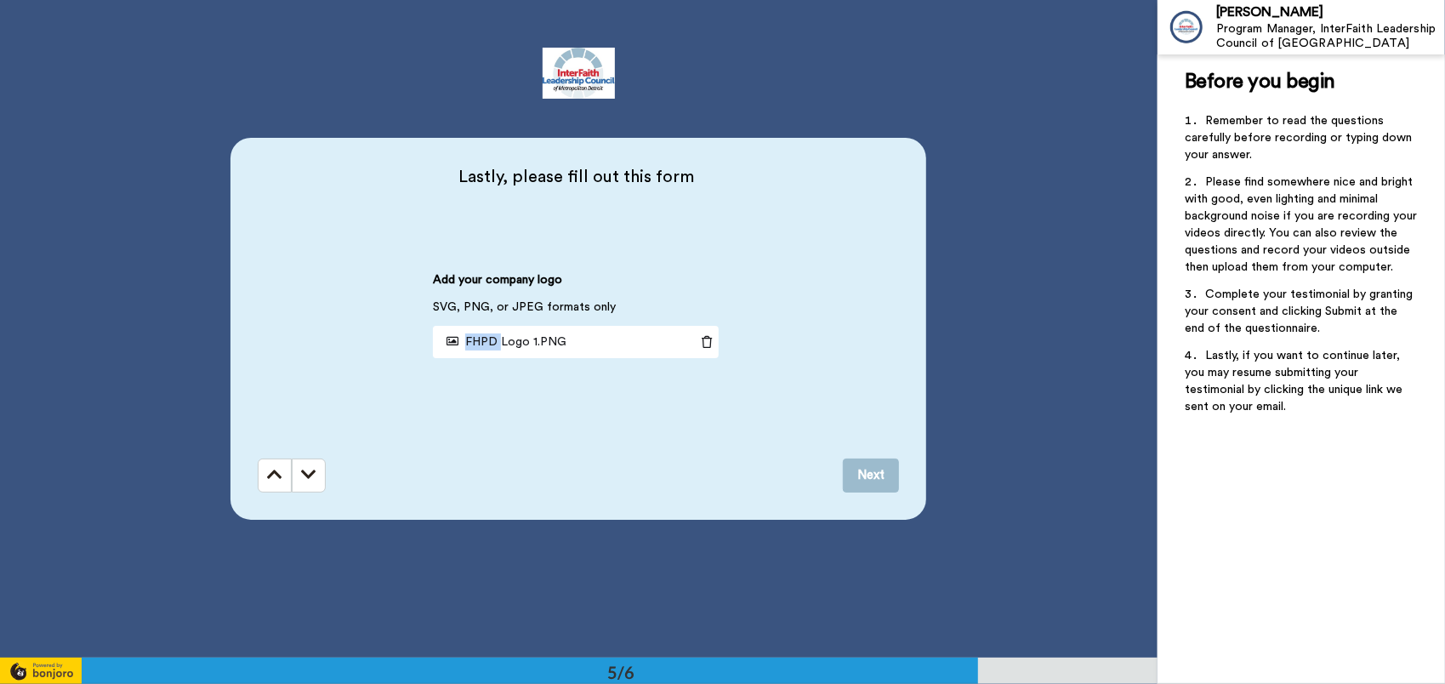
click at [447, 344] on icon at bounding box center [453, 341] width 12 height 12
drag, startPoint x: 446, startPoint y: 344, endPoint x: 477, endPoint y: 342, distance: 31.5
click at [477, 342] on span "FHPD Logo 1.PNG" at bounding box center [503, 342] width 127 height 12
click at [875, 476] on button "Next" at bounding box center [871, 475] width 56 height 34
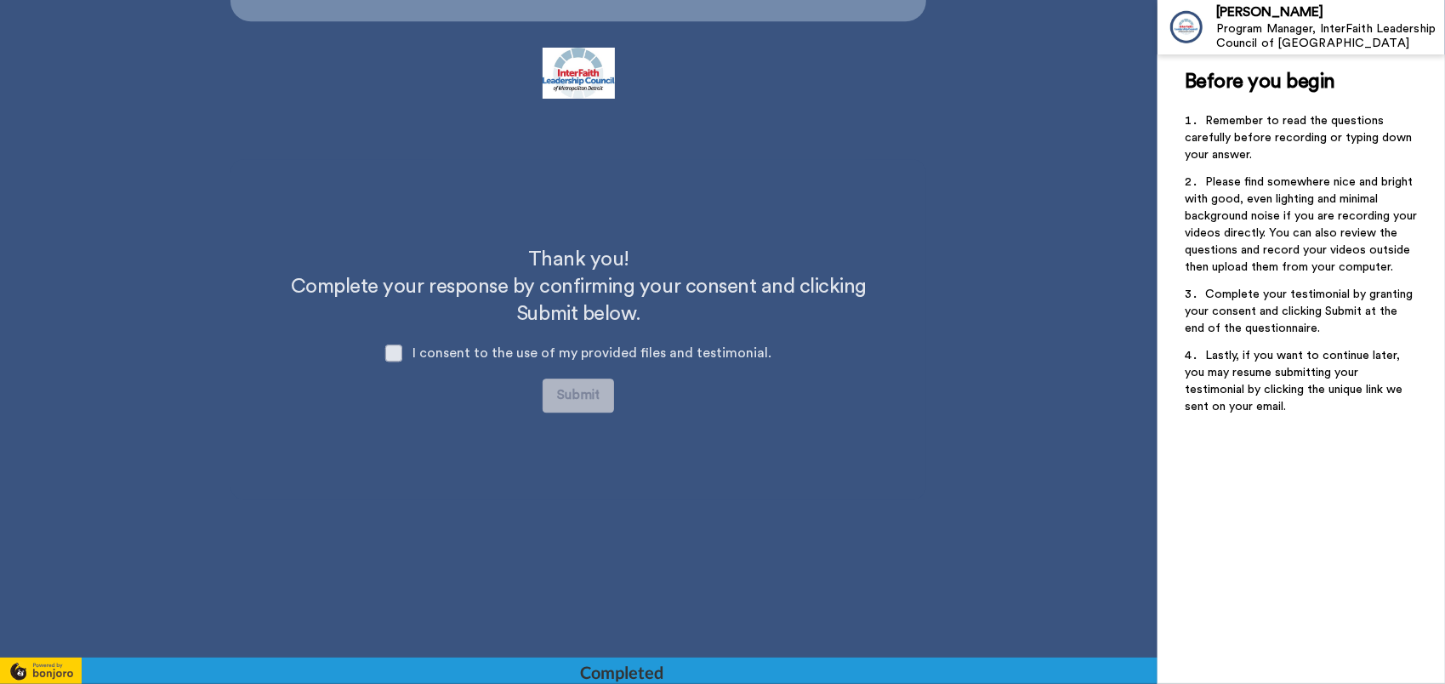
scroll to position [3130, 0]
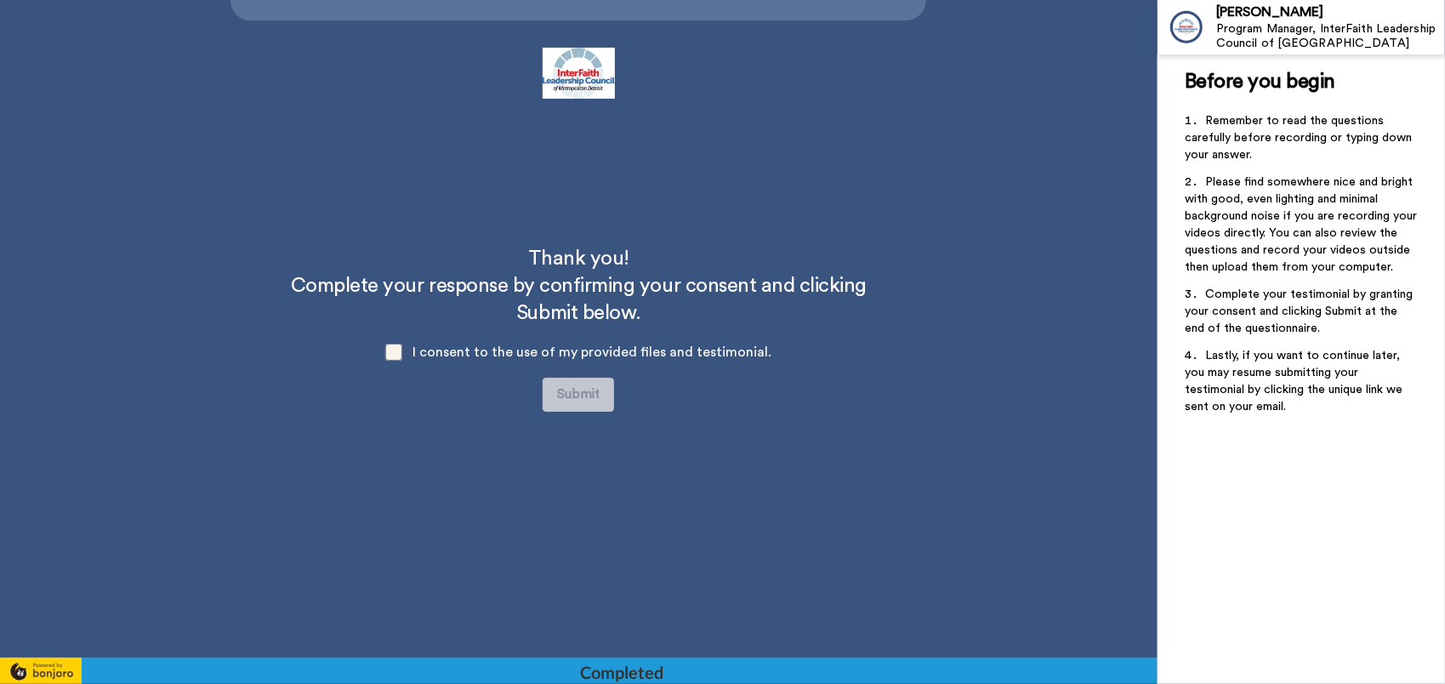
click at [395, 350] on span at bounding box center [393, 352] width 17 height 17
click at [585, 394] on button "Submit" at bounding box center [578, 395] width 71 height 34
